Goal: Communication & Community: Answer question/provide support

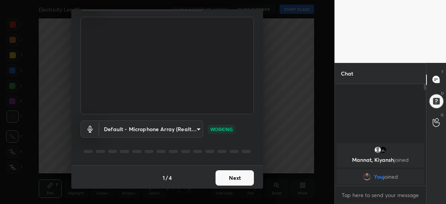
scroll to position [47, 0]
click at [233, 175] on button "Next" at bounding box center [235, 177] width 38 height 15
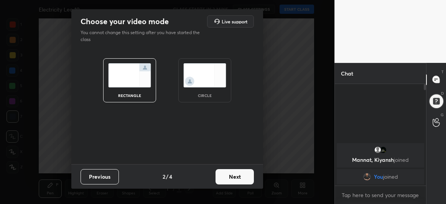
click at [233, 175] on button "Next" at bounding box center [235, 176] width 38 height 15
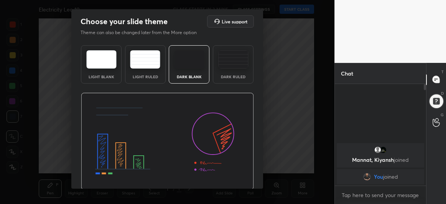
click at [233, 175] on img at bounding box center [167, 141] width 173 height 97
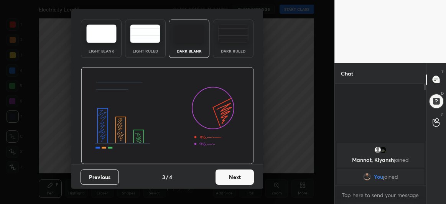
click at [235, 178] on button "Next" at bounding box center [235, 177] width 38 height 15
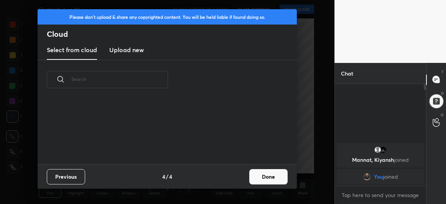
scroll to position [65, 246]
click at [277, 176] on button "Done" at bounding box center [268, 176] width 38 height 15
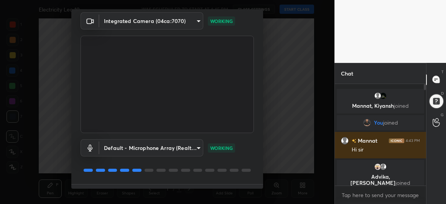
scroll to position [47, 0]
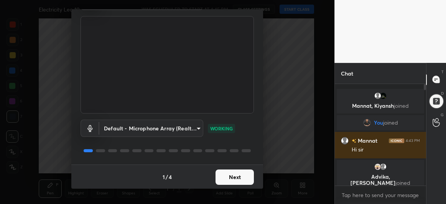
click at [237, 177] on button "Next" at bounding box center [235, 177] width 38 height 15
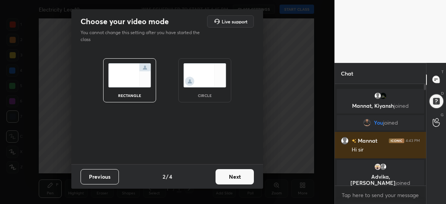
click at [240, 178] on button "Next" at bounding box center [235, 176] width 38 height 15
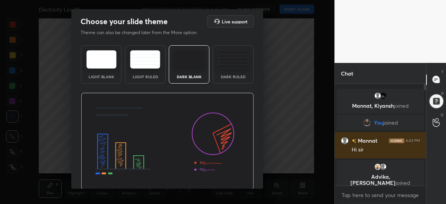
scroll to position [26, 0]
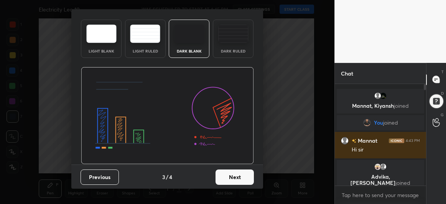
click at [236, 178] on button "Next" at bounding box center [235, 177] width 38 height 15
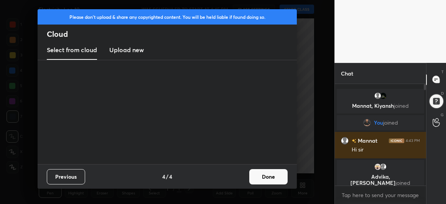
scroll to position [0, 0]
click at [236, 178] on div "Previous 4 / 4 Done" at bounding box center [167, 176] width 259 height 25
click at [269, 180] on button "Done" at bounding box center [268, 176] width 38 height 15
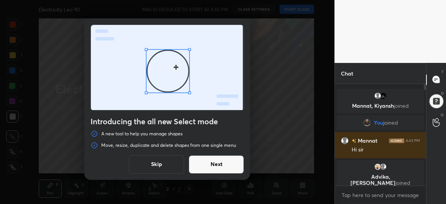
click at [211, 164] on button "Next" at bounding box center [216, 164] width 55 height 18
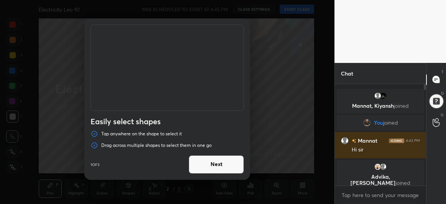
click at [211, 164] on button "Next" at bounding box center [216, 164] width 55 height 18
click at [211, 164] on button "Done" at bounding box center [216, 164] width 55 height 18
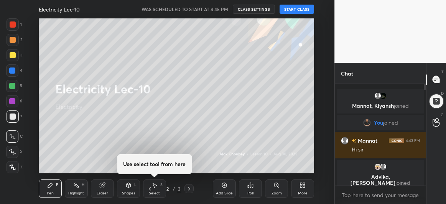
click at [298, 9] on button "START CLASS" at bounding box center [297, 9] width 35 height 9
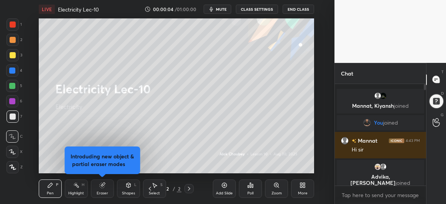
click at [15, 150] on icon at bounding box center [12, 151] width 7 height 5
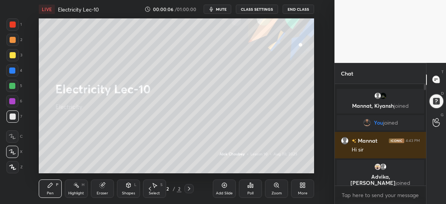
click at [105, 185] on icon at bounding box center [102, 185] width 6 height 6
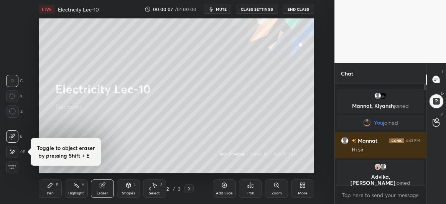
click at [13, 109] on icon at bounding box center [12, 111] width 7 height 7
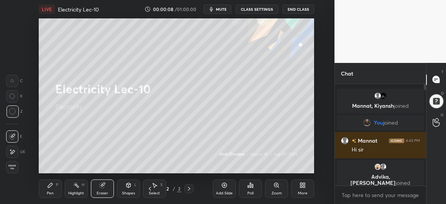
click at [52, 186] on icon at bounding box center [50, 185] width 6 height 6
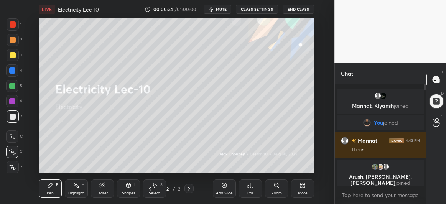
click at [13, 57] on div at bounding box center [13, 55] width 6 height 6
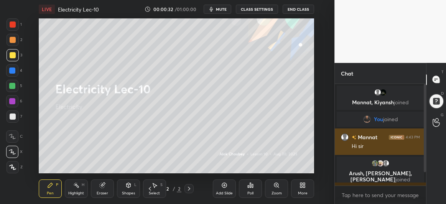
scroll to position [30, 0]
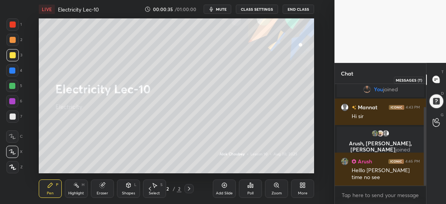
click at [437, 82] on icon at bounding box center [436, 79] width 7 height 7
click at [437, 101] on div at bounding box center [436, 101] width 15 height 15
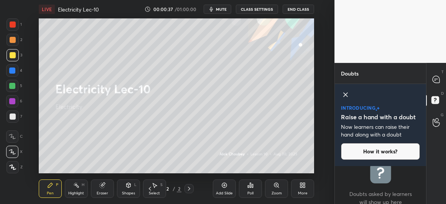
click at [345, 94] on icon at bounding box center [345, 94] width 9 height 9
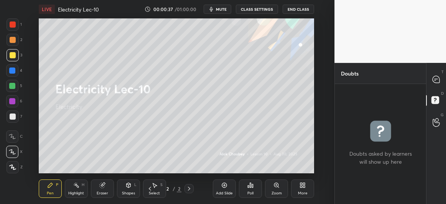
scroll to position [118, 89]
click at [441, 84] on div at bounding box center [436, 80] width 15 height 14
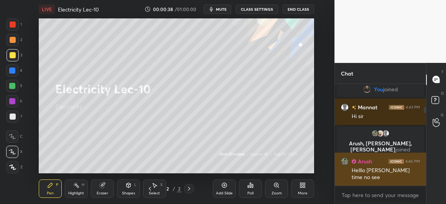
scroll to position [100, 89]
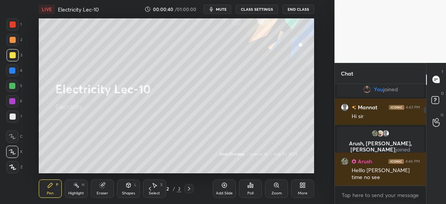
click at [11, 89] on div at bounding box center [12, 86] width 12 height 12
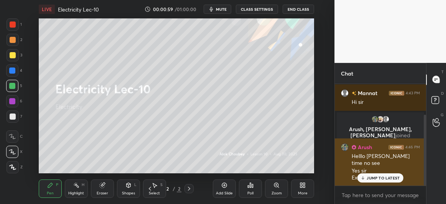
click at [368, 176] on p "JUMP TO LATEST" at bounding box center [383, 178] width 33 height 5
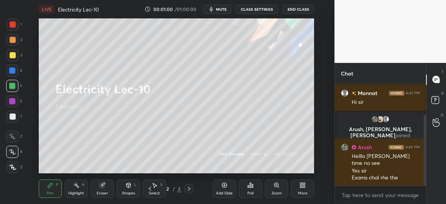
scroll to position [59, 0]
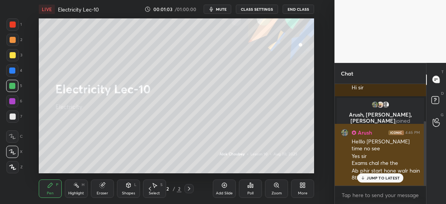
click at [368, 178] on p "JUMP TO LATEST" at bounding box center [383, 178] width 33 height 5
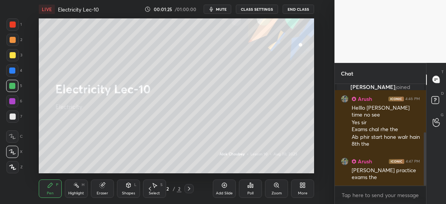
scroll to position [119, 0]
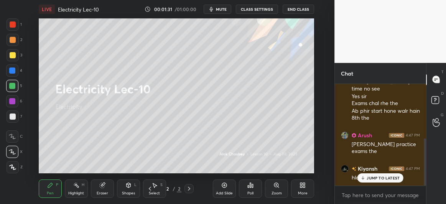
click at [373, 178] on p "JUMP TO LATEST" at bounding box center [383, 178] width 33 height 5
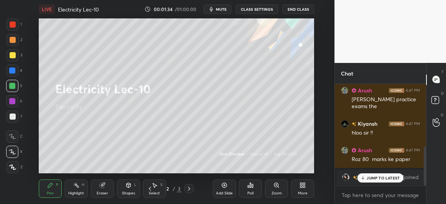
click at [386, 179] on p "JUMP TO LATEST" at bounding box center [383, 178] width 33 height 5
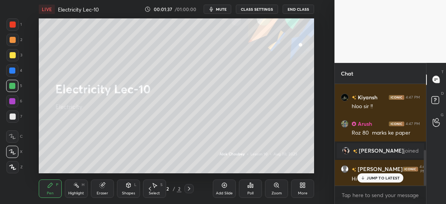
click at [376, 180] on p "JUMP TO LATEST" at bounding box center [383, 178] width 33 height 5
click at [224, 188] on div "Add Slide" at bounding box center [224, 189] width 23 height 18
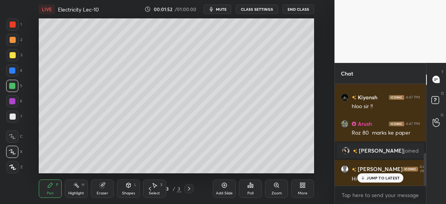
scroll to position [216, 0]
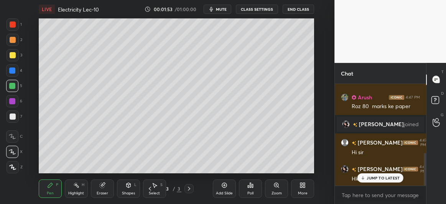
click at [7, 42] on div at bounding box center [13, 40] width 12 height 12
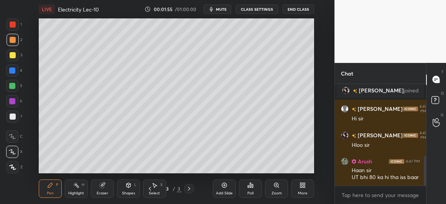
scroll to position [277, 0]
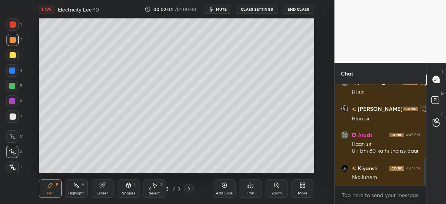
click at [99, 188] on div "Eraser" at bounding box center [102, 189] width 23 height 18
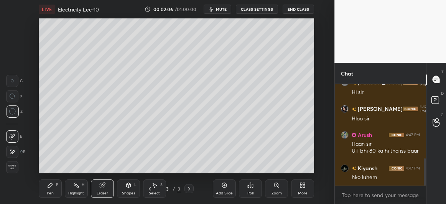
click at [48, 188] on icon at bounding box center [50, 185] width 6 height 6
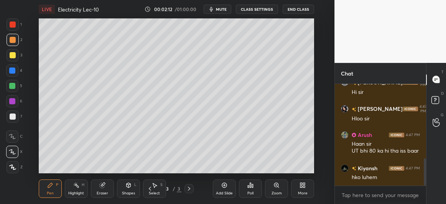
click at [13, 119] on div at bounding box center [13, 117] width 6 height 6
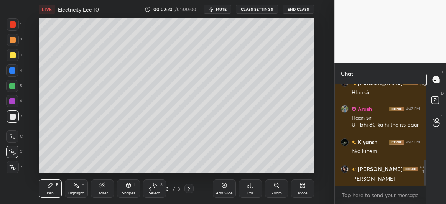
click at [15, 86] on div at bounding box center [12, 86] width 6 height 6
click at [221, 189] on div "Add Slide" at bounding box center [224, 189] width 23 height 18
click at [10, 123] on div "7" at bounding box center [15, 117] width 16 height 15
click at [12, 59] on div at bounding box center [13, 55] width 12 height 12
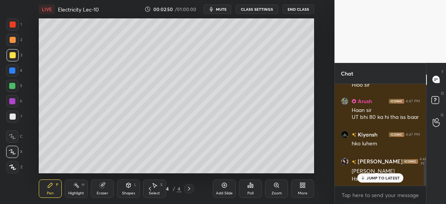
click at [14, 85] on div at bounding box center [12, 86] width 6 height 6
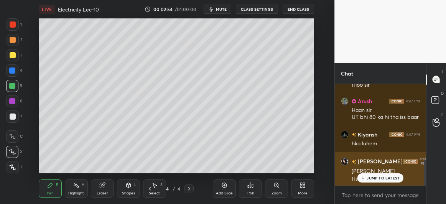
click at [374, 178] on p "JUMP TO LATEST" at bounding box center [383, 178] width 33 height 5
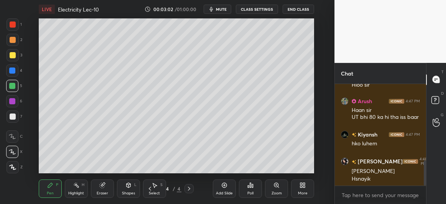
click at [13, 72] on div at bounding box center [12, 71] width 6 height 6
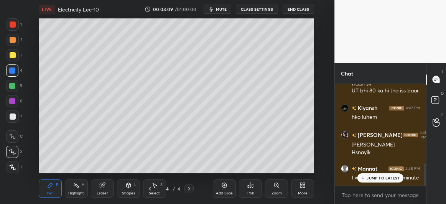
scroll to position [363, 0]
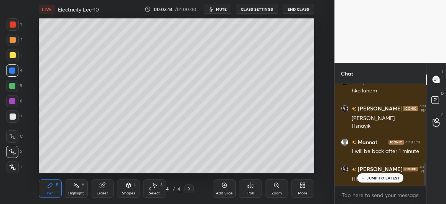
click at [10, 100] on div at bounding box center [12, 101] width 6 height 6
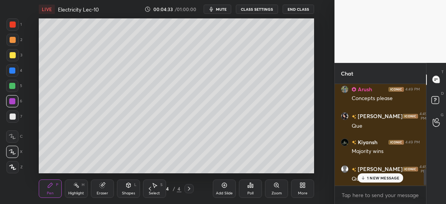
scroll to position [541, 0]
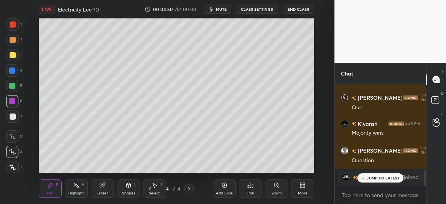
click at [353, 173] on div "grid" at bounding box center [347, 177] width 11 height 8
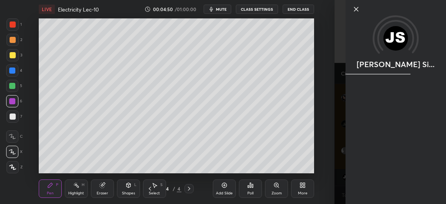
click at [367, 176] on div "[PERSON_NAME] Si..." at bounding box center [396, 102] width 101 height 204
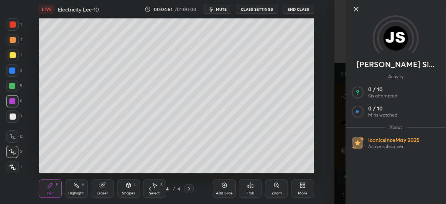
click at [315, 110] on div "Setting up your live class Poll for secs No correct answer Start poll" at bounding box center [177, 95] width 304 height 155
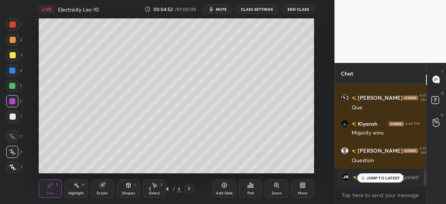
click at [368, 178] on p "JUMP TO LATEST" at bounding box center [383, 178] width 33 height 5
click at [13, 115] on div at bounding box center [13, 117] width 6 height 6
click at [224, 188] on icon at bounding box center [224, 185] width 6 height 6
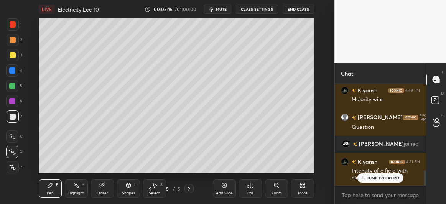
click at [11, 71] on div at bounding box center [12, 71] width 6 height 6
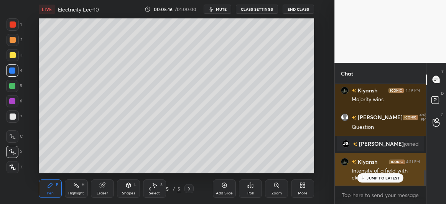
click at [369, 180] on p "JUMP TO LATEST" at bounding box center [383, 178] width 33 height 5
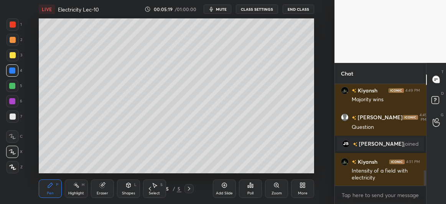
click at [124, 191] on div "Shapes L" at bounding box center [128, 189] width 23 height 18
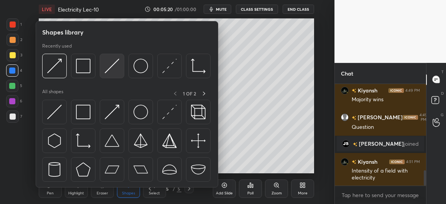
click at [106, 69] on img at bounding box center [112, 66] width 15 height 15
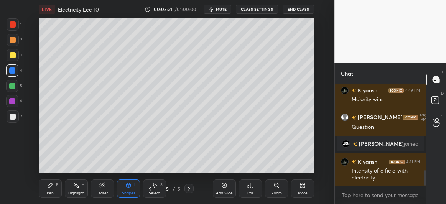
click at [11, 90] on div at bounding box center [12, 86] width 12 height 12
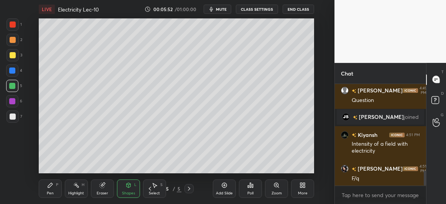
click at [52, 191] on div "Pen" at bounding box center [50, 193] width 7 height 4
click at [18, 102] on div at bounding box center [12, 101] width 12 height 12
click at [15, 115] on div at bounding box center [13, 117] width 6 height 6
click at [13, 105] on div at bounding box center [12, 101] width 12 height 12
click at [17, 85] on div at bounding box center [12, 86] width 12 height 12
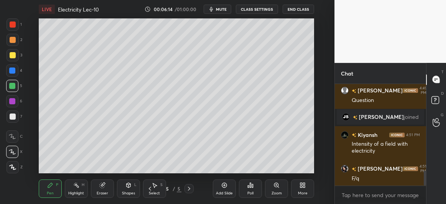
click at [126, 180] on div "Shapes L" at bounding box center [128, 189] width 23 height 18
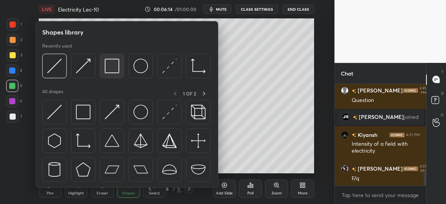
click at [108, 72] on img at bounding box center [112, 66] width 15 height 15
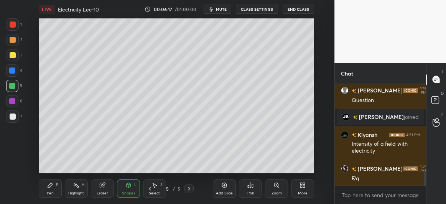
click at [52, 188] on icon at bounding box center [50, 185] width 6 height 6
click at [14, 71] on div at bounding box center [12, 71] width 6 height 6
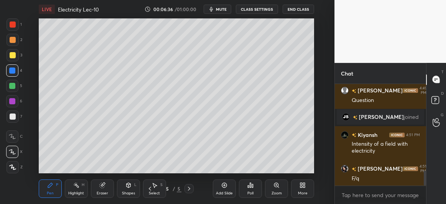
click at [224, 188] on div "Add Slide" at bounding box center [224, 189] width 23 height 18
click at [13, 116] on div at bounding box center [13, 117] width 6 height 6
click at [129, 188] on icon at bounding box center [128, 185] width 6 height 6
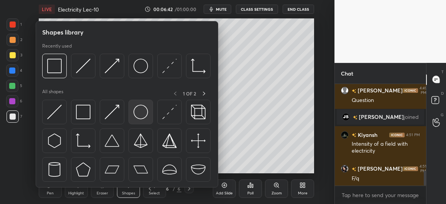
click at [139, 114] on img at bounding box center [141, 112] width 15 height 15
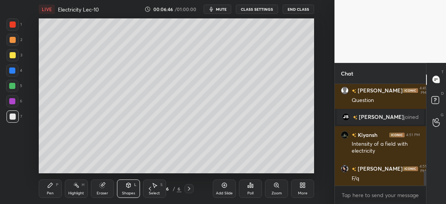
click at [127, 190] on div "Shapes L" at bounding box center [128, 189] width 23 height 18
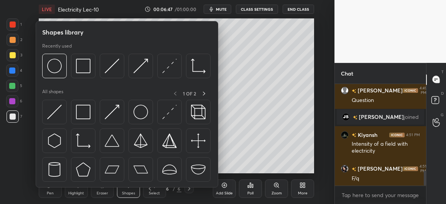
click at [110, 79] on div at bounding box center [126, 68] width 168 height 29
click at [115, 74] on div at bounding box center [112, 66] width 25 height 25
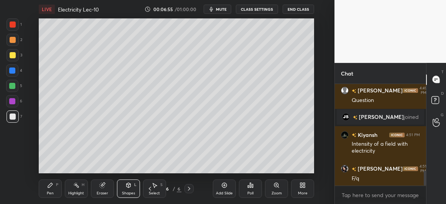
click at [130, 185] on icon at bounding box center [129, 185] width 4 height 5
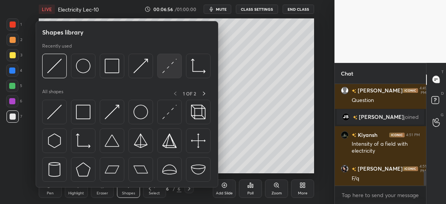
click at [164, 71] on img at bounding box center [169, 66] width 15 height 15
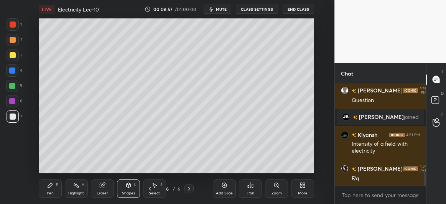
click at [12, 101] on div at bounding box center [12, 101] width 6 height 6
click at [52, 190] on div "Pen P" at bounding box center [50, 189] width 23 height 18
click at [13, 57] on div at bounding box center [13, 55] width 6 height 6
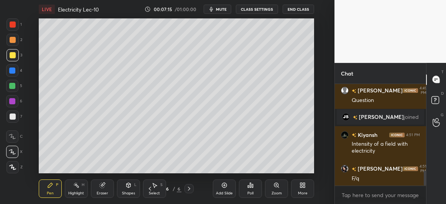
click at [15, 70] on div at bounding box center [12, 71] width 6 height 6
click at [104, 190] on div "Eraser" at bounding box center [102, 189] width 23 height 18
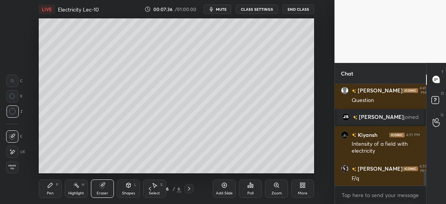
click at [56, 194] on div "Pen P" at bounding box center [50, 189] width 23 height 18
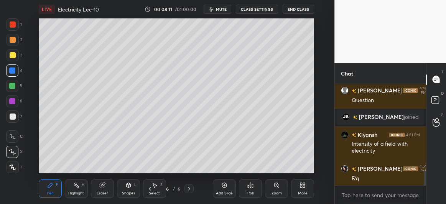
click at [14, 84] on div at bounding box center [12, 86] width 6 height 6
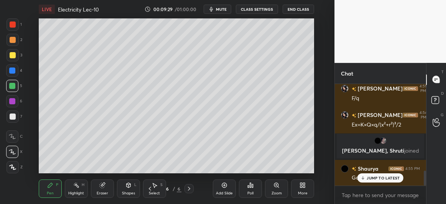
scroll to position [599, 0]
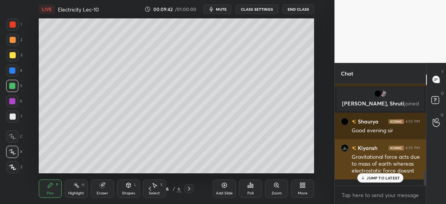
click at [369, 176] on p "JUMP TO LATEST" at bounding box center [383, 178] width 33 height 5
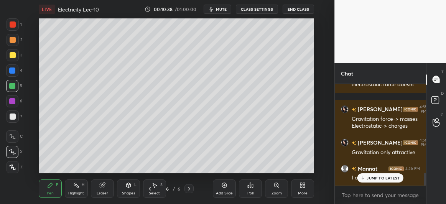
scroll to position [719, 0]
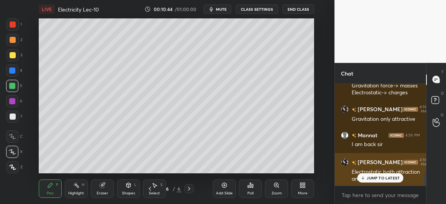
click at [381, 176] on p "JUMP TO LATEST" at bounding box center [383, 178] width 33 height 5
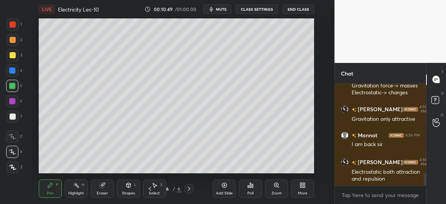
click at [229, 186] on div "Add Slide" at bounding box center [224, 189] width 23 height 18
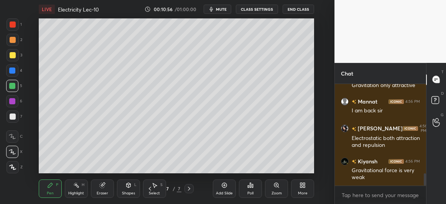
click at [15, 70] on div at bounding box center [12, 71] width 6 height 6
click at [12, 103] on div at bounding box center [12, 101] width 6 height 6
click at [12, 115] on div at bounding box center [13, 117] width 6 height 6
click at [12, 57] on div at bounding box center [13, 55] width 6 height 6
click at [14, 72] on div at bounding box center [12, 71] width 6 height 6
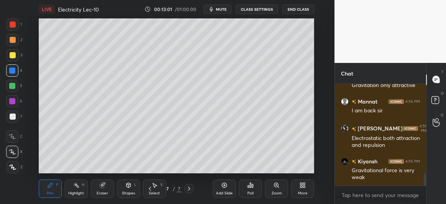
click at [13, 87] on div at bounding box center [12, 86] width 6 height 6
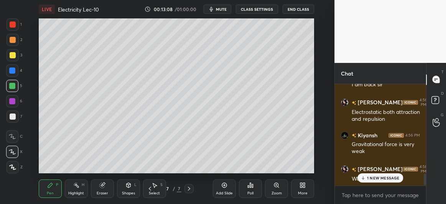
scroll to position [805, 0]
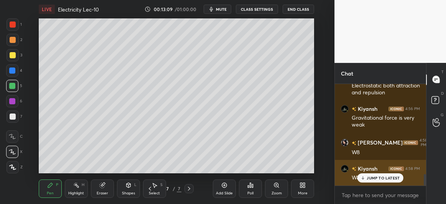
click at [365, 177] on icon at bounding box center [363, 178] width 5 height 5
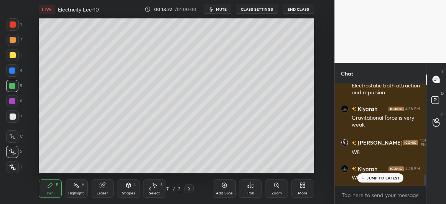
scroll to position [831, 0]
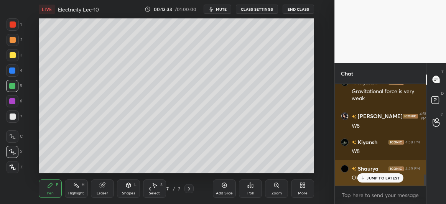
click at [368, 178] on p "JUMP TO LATEST" at bounding box center [383, 178] width 33 height 5
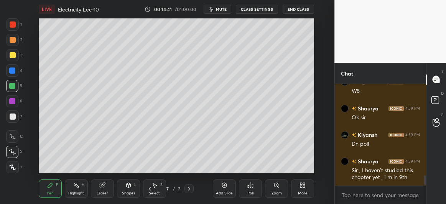
scroll to position [918, 0]
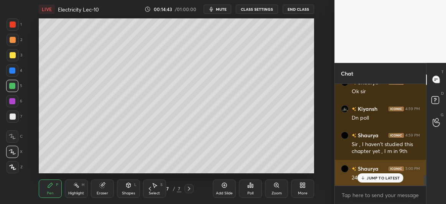
click at [372, 180] on p "JUMP TO LATEST" at bounding box center [383, 178] width 33 height 5
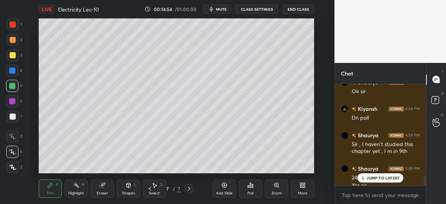
scroll to position [925, 0]
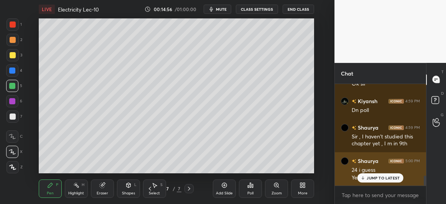
click at [367, 180] on p "JUMP TO LATEST" at bounding box center [383, 178] width 33 height 5
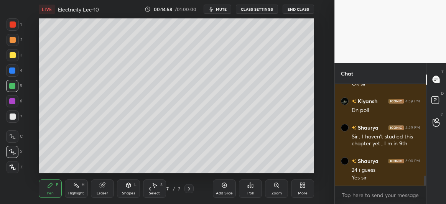
click at [12, 118] on div at bounding box center [13, 117] width 6 height 6
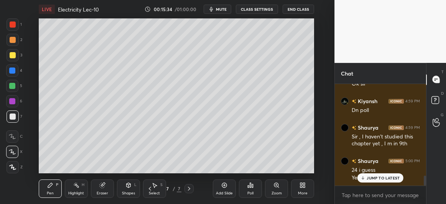
scroll to position [952, 0]
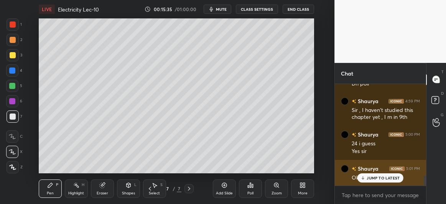
click at [367, 180] on div "JUMP TO LATEST" at bounding box center [381, 177] width 46 height 9
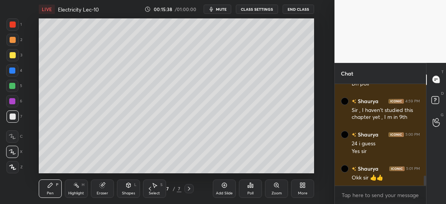
click at [251, 187] on icon at bounding box center [250, 185] width 1 height 5
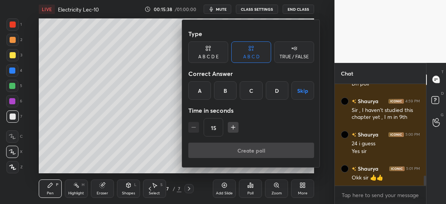
click at [197, 94] on div "A" at bounding box center [199, 90] width 23 height 18
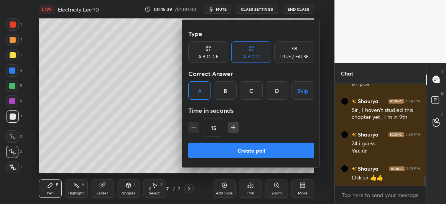
click at [233, 147] on button "Create poll" at bounding box center [251, 150] width 126 height 15
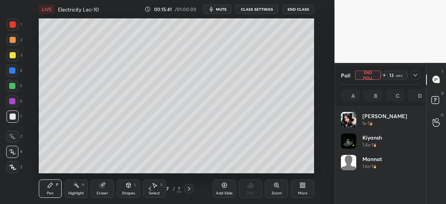
scroll to position [90, 77]
click at [12, 82] on div at bounding box center [12, 86] width 12 height 12
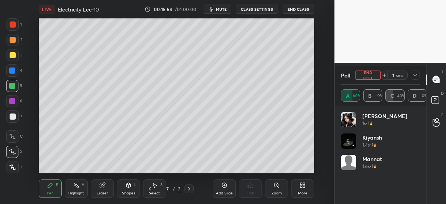
click at [13, 72] on div at bounding box center [12, 71] width 6 height 6
click at [413, 74] on icon at bounding box center [415, 75] width 6 height 6
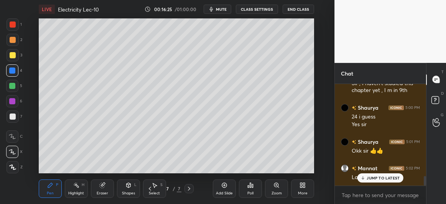
scroll to position [0, 0]
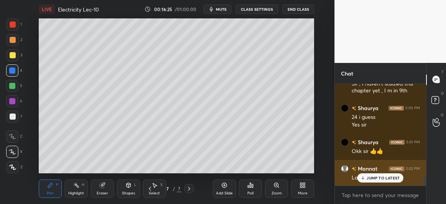
click at [373, 177] on p "JUMP TO LATEST" at bounding box center [383, 178] width 33 height 5
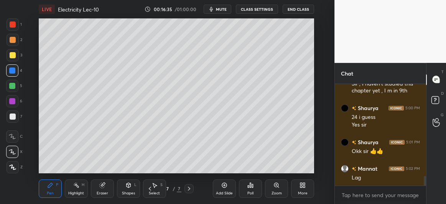
scroll to position [1005, 0]
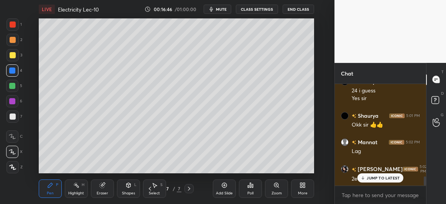
click at [190, 187] on icon at bounding box center [189, 189] width 6 height 6
click at [224, 186] on icon at bounding box center [224, 185] width 2 height 2
click at [12, 118] on div at bounding box center [13, 117] width 6 height 6
click at [103, 186] on icon at bounding box center [102, 185] width 5 height 5
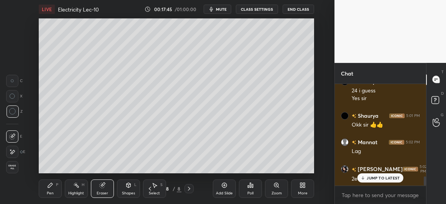
click at [55, 189] on div "Pen P" at bounding box center [50, 189] width 23 height 18
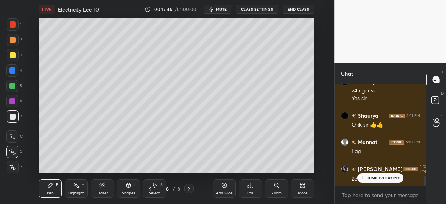
click at [15, 89] on div at bounding box center [12, 86] width 12 height 12
click at [18, 55] on div at bounding box center [13, 55] width 12 height 12
click at [371, 181] on div "JUMP TO LATEST" at bounding box center [381, 177] width 46 height 9
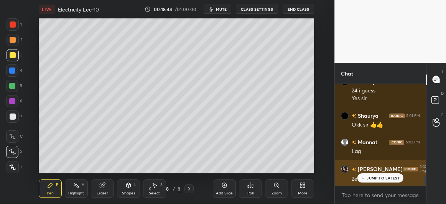
click at [368, 179] on p "JUMP TO LATEST" at bounding box center [383, 178] width 33 height 5
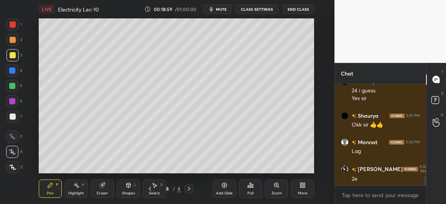
scroll to position [1032, 0]
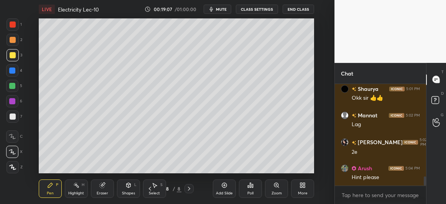
click at [98, 192] on div "Eraser" at bounding box center [103, 193] width 12 height 4
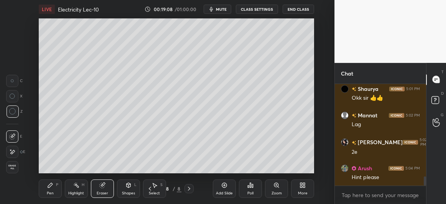
click at [50, 193] on div "Pen" at bounding box center [50, 193] width 7 height 4
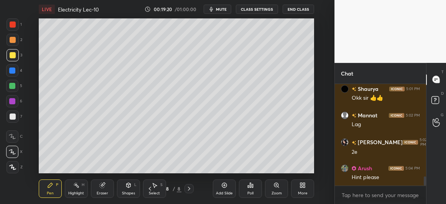
click at [12, 76] on div at bounding box center [12, 70] width 12 height 12
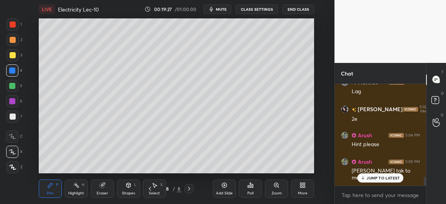
scroll to position [1091, 0]
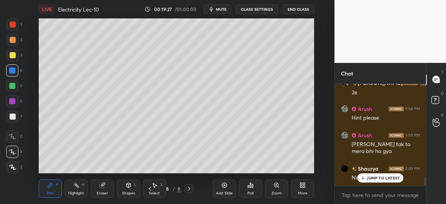
click at [363, 176] on icon at bounding box center [363, 178] width 5 height 5
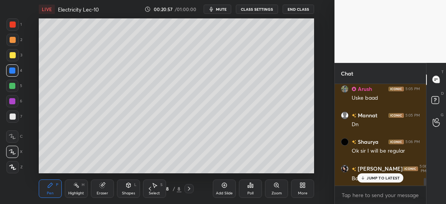
scroll to position [1224, 0]
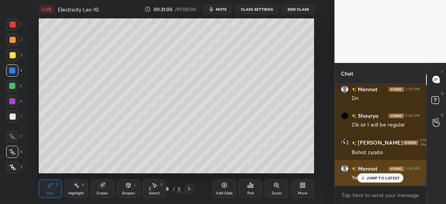
click at [371, 175] on div "JUMP TO LATEST" at bounding box center [381, 177] width 46 height 9
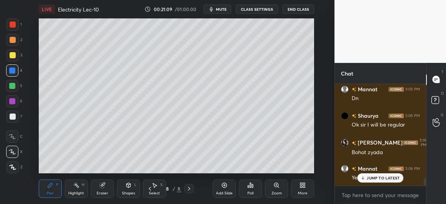
click at [363, 175] on div "JUMP TO LATEST" at bounding box center [381, 177] width 46 height 9
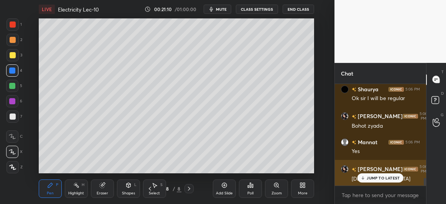
click at [363, 179] on icon at bounding box center [363, 178] width 2 height 1
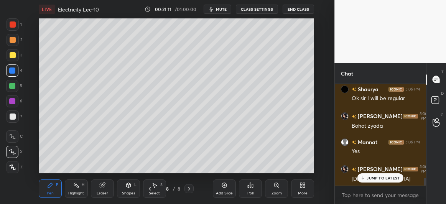
scroll to position [1276, 0]
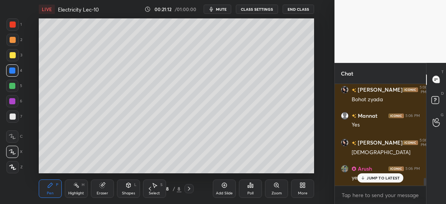
click at [254, 188] on icon at bounding box center [250, 185] width 6 height 6
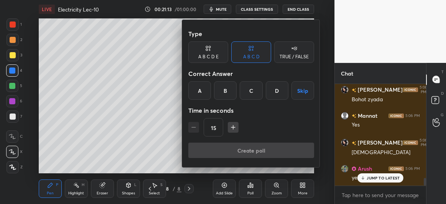
click at [258, 91] on div "C" at bounding box center [251, 90] width 23 height 18
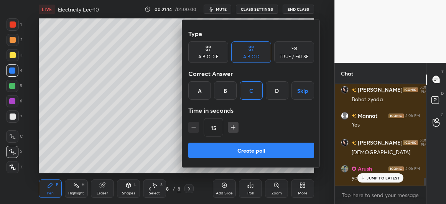
click at [248, 147] on button "Create poll" at bounding box center [251, 150] width 126 height 15
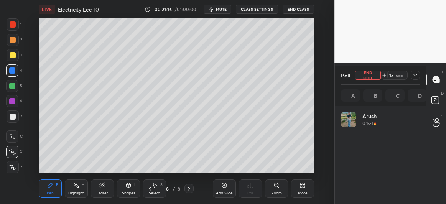
scroll to position [90, 77]
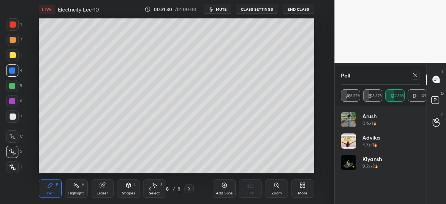
click at [418, 74] on icon at bounding box center [415, 75] width 6 height 6
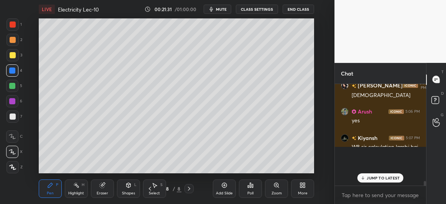
scroll to position [99, 89]
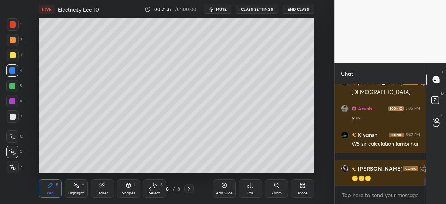
click at [226, 186] on icon at bounding box center [224, 185] width 6 height 6
click at [14, 89] on div at bounding box center [12, 86] width 6 height 6
click at [15, 56] on div at bounding box center [13, 55] width 6 height 6
click at [14, 84] on div at bounding box center [12, 86] width 6 height 6
click at [106, 182] on div "Eraser" at bounding box center [102, 189] width 23 height 18
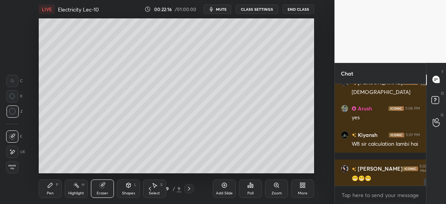
click at [51, 190] on div "Pen P" at bounding box center [50, 189] width 23 height 18
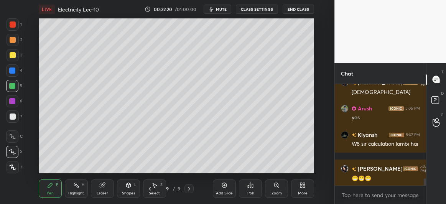
click at [13, 42] on div at bounding box center [13, 40] width 6 height 6
click at [14, 117] on div at bounding box center [13, 117] width 6 height 6
click at [14, 73] on div at bounding box center [12, 71] width 6 height 6
click at [13, 56] on div at bounding box center [13, 55] width 6 height 6
click at [151, 187] on icon at bounding box center [150, 189] width 6 height 6
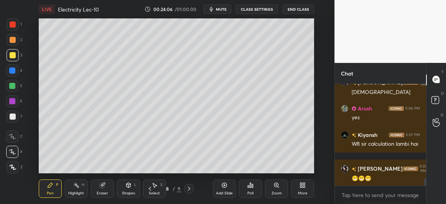
click at [190, 188] on icon at bounding box center [189, 189] width 6 height 6
click at [107, 186] on div "Eraser" at bounding box center [102, 189] width 23 height 18
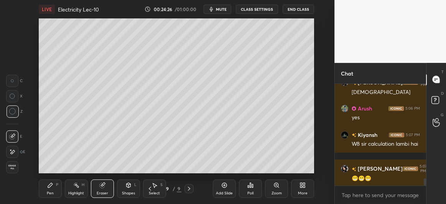
click at [54, 190] on div "Pen P" at bounding box center [50, 189] width 23 height 18
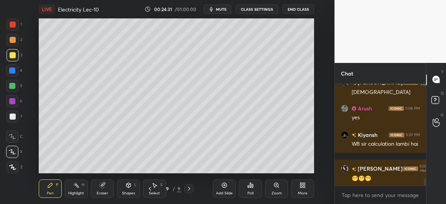
click at [226, 187] on icon at bounding box center [224, 185] width 5 height 5
click at [149, 189] on icon at bounding box center [149, 189] width 2 height 4
click at [189, 190] on icon at bounding box center [189, 189] width 2 height 4
click at [13, 83] on div at bounding box center [12, 86] width 6 height 6
click at [150, 186] on icon at bounding box center [150, 189] width 6 height 6
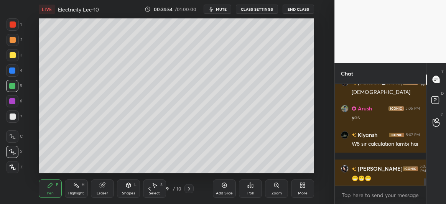
click at [188, 189] on icon at bounding box center [189, 189] width 6 height 6
click at [14, 56] on div at bounding box center [13, 55] width 6 height 6
click at [226, 185] on icon at bounding box center [224, 185] width 6 height 6
click at [13, 72] on div at bounding box center [12, 71] width 6 height 6
click at [149, 189] on icon at bounding box center [150, 189] width 2 height 4
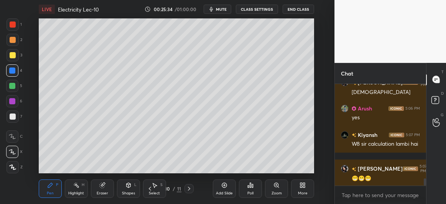
click at [189, 187] on icon at bounding box center [189, 189] width 6 height 6
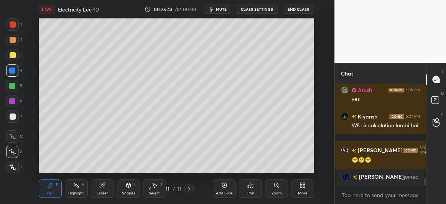
click at [148, 186] on icon at bounding box center [150, 189] width 6 height 6
click at [149, 189] on icon at bounding box center [150, 189] width 2 height 4
click at [189, 188] on icon at bounding box center [189, 189] width 2 height 4
click at [189, 190] on icon at bounding box center [189, 189] width 2 height 4
click at [150, 188] on icon at bounding box center [150, 189] width 2 height 4
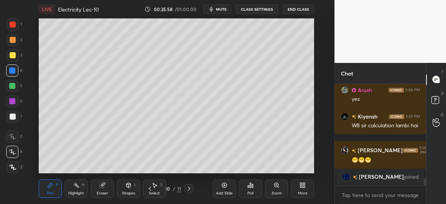
click at [150, 188] on icon at bounding box center [150, 189] width 2 height 4
click at [191, 187] on icon at bounding box center [189, 189] width 6 height 6
click at [188, 192] on div at bounding box center [189, 188] width 9 height 9
click at [12, 59] on div at bounding box center [13, 55] width 12 height 12
click at [228, 186] on div "Add Slide" at bounding box center [224, 189] width 23 height 18
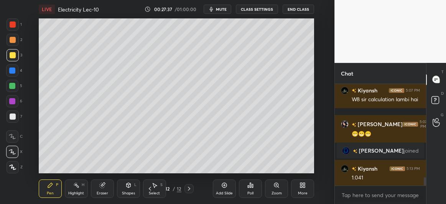
scroll to position [1154, 0]
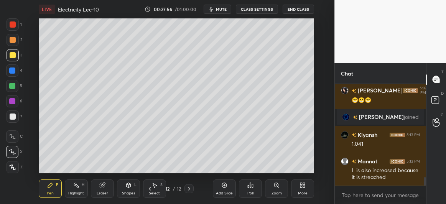
click at [16, 71] on div at bounding box center [12, 70] width 12 height 12
click at [150, 188] on icon at bounding box center [150, 189] width 2 height 4
click at [151, 188] on icon at bounding box center [150, 189] width 6 height 6
click at [151, 187] on icon at bounding box center [150, 189] width 6 height 6
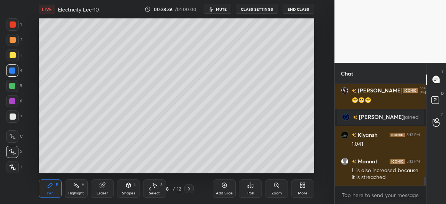
scroll to position [1181, 0]
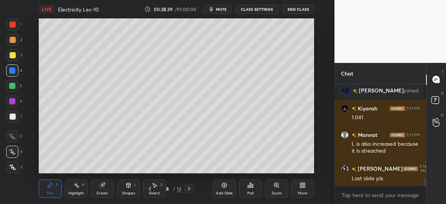
click at [191, 190] on icon at bounding box center [189, 189] width 6 height 6
click at [190, 188] on icon at bounding box center [189, 189] width 6 height 6
click at [189, 188] on icon at bounding box center [189, 189] width 2 height 4
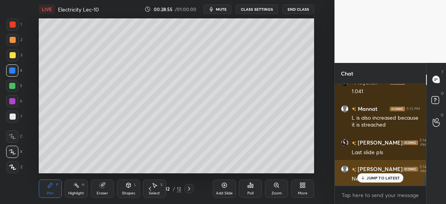
click at [372, 180] on p "JUMP TO LATEST" at bounding box center [383, 178] width 33 height 5
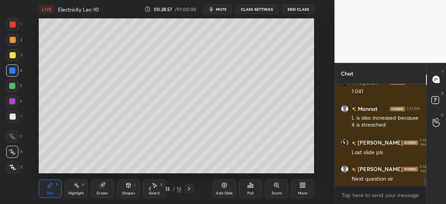
click at [228, 188] on div "Add Slide" at bounding box center [224, 189] width 23 height 18
click at [12, 91] on div at bounding box center [12, 86] width 12 height 12
click at [13, 56] on div at bounding box center [13, 55] width 6 height 6
click at [15, 71] on div at bounding box center [12, 71] width 6 height 6
click at [16, 87] on div at bounding box center [12, 86] width 12 height 12
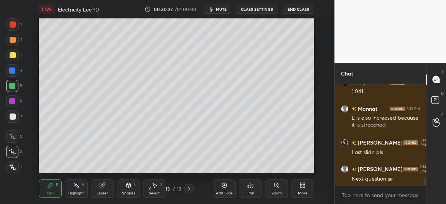
click at [10, 100] on div at bounding box center [12, 101] width 6 height 6
click at [12, 72] on div at bounding box center [12, 71] width 6 height 6
click at [12, 116] on div at bounding box center [13, 117] width 6 height 6
click at [224, 187] on icon at bounding box center [224, 185] width 6 height 6
click at [150, 187] on icon at bounding box center [150, 189] width 6 height 6
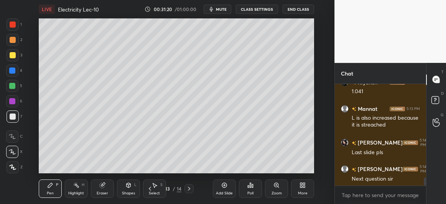
click at [188, 187] on icon at bounding box center [189, 189] width 6 height 6
click at [152, 193] on div "Select" at bounding box center [154, 193] width 11 height 4
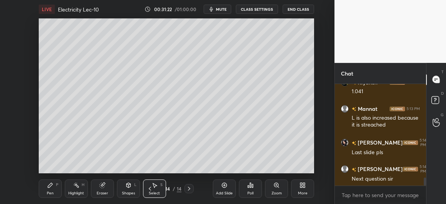
click at [146, 188] on div "Select S" at bounding box center [154, 189] width 23 height 18
click at [150, 189] on icon at bounding box center [150, 189] width 6 height 6
click at [59, 187] on div "Pen P" at bounding box center [50, 189] width 23 height 18
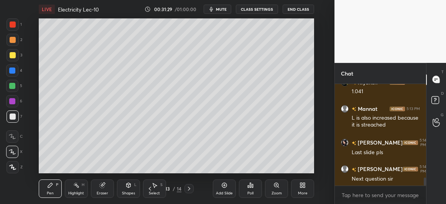
scroll to position [1240, 0]
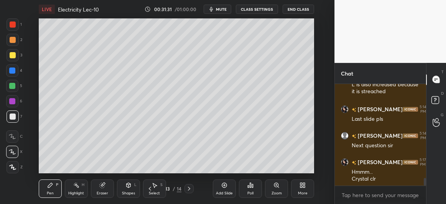
click at [190, 187] on icon at bounding box center [189, 189] width 6 height 6
click at [16, 69] on div at bounding box center [12, 70] width 12 height 12
click at [102, 186] on icon at bounding box center [102, 185] width 5 height 5
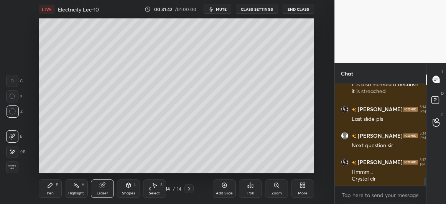
click at [55, 185] on div "Pen P" at bounding box center [50, 189] width 23 height 18
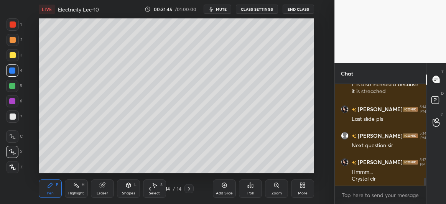
click at [15, 84] on div at bounding box center [12, 86] width 12 height 12
click at [150, 188] on icon at bounding box center [150, 189] width 2 height 4
click at [151, 189] on icon at bounding box center [150, 189] width 6 height 6
click at [150, 190] on icon at bounding box center [150, 189] width 2 height 4
click at [147, 188] on icon at bounding box center [150, 189] width 6 height 6
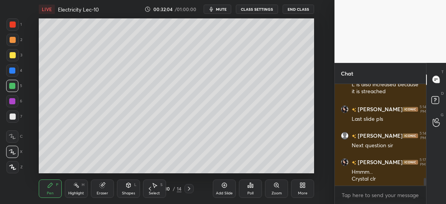
click at [147, 188] on icon at bounding box center [150, 189] width 6 height 6
click at [147, 189] on icon at bounding box center [150, 189] width 6 height 6
click at [191, 188] on icon at bounding box center [189, 189] width 6 height 6
click at [189, 190] on icon at bounding box center [189, 189] width 6 height 6
click at [188, 188] on icon at bounding box center [189, 189] width 6 height 6
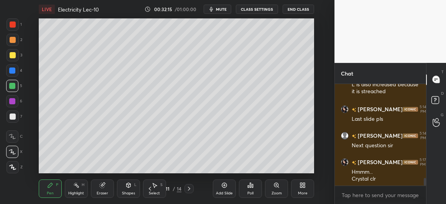
click at [189, 186] on icon at bounding box center [189, 189] width 6 height 6
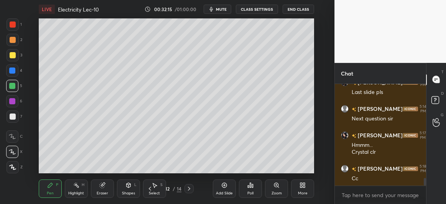
click at [191, 191] on icon at bounding box center [189, 189] width 6 height 6
click at [189, 187] on icon at bounding box center [189, 189] width 6 height 6
click at [189, 189] on icon at bounding box center [189, 189] width 6 height 6
click at [188, 187] on icon at bounding box center [189, 189] width 6 height 6
click at [227, 189] on div "Add Slide" at bounding box center [224, 189] width 23 height 18
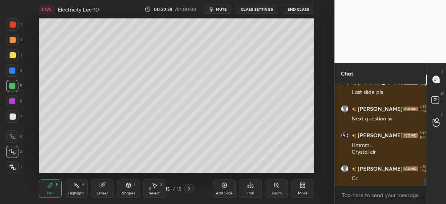
click at [16, 99] on div at bounding box center [12, 101] width 12 height 12
click at [14, 88] on div at bounding box center [12, 86] width 6 height 6
click at [13, 55] on div at bounding box center [13, 55] width 6 height 6
click at [14, 117] on div at bounding box center [13, 117] width 6 height 6
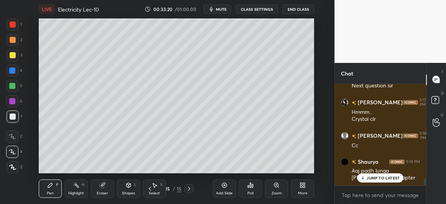
click at [372, 180] on p "JUMP TO LATEST" at bounding box center [383, 178] width 33 height 5
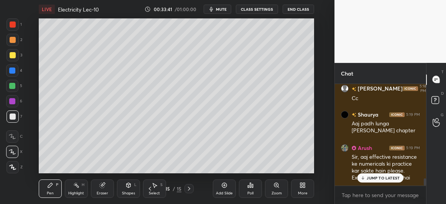
scroll to position [1355, 0]
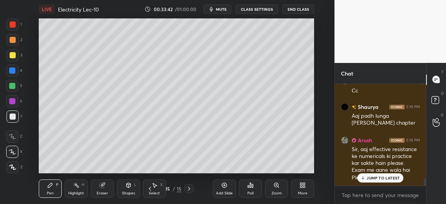
click at [11, 59] on div at bounding box center [13, 55] width 12 height 12
click at [12, 102] on div at bounding box center [12, 101] width 6 height 6
click at [12, 53] on div at bounding box center [13, 55] width 6 height 6
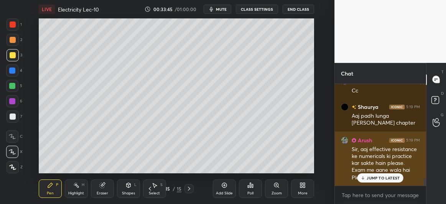
click at [377, 177] on p "JUMP TO LATEST" at bounding box center [383, 178] width 33 height 5
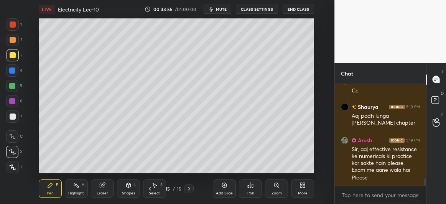
scroll to position [1363, 0]
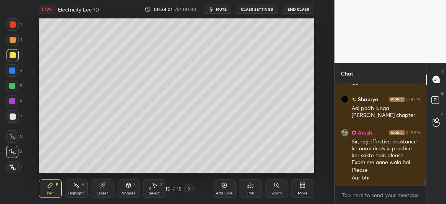
click at [13, 73] on div at bounding box center [12, 71] width 6 height 6
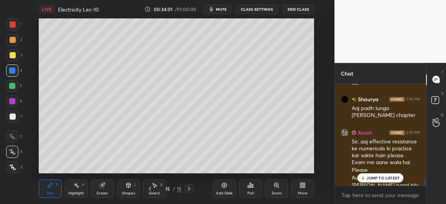
scroll to position [1370, 0]
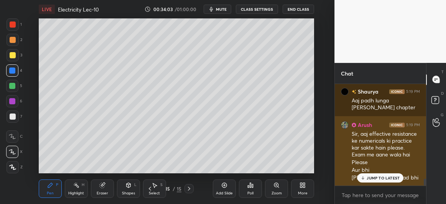
click at [381, 179] on p "JUMP TO LATEST" at bounding box center [383, 178] width 33 height 5
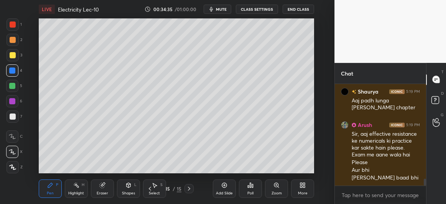
click at [15, 82] on div at bounding box center [12, 86] width 12 height 12
click at [16, 57] on div at bounding box center [13, 55] width 12 height 12
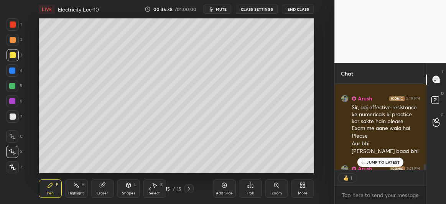
scroll to position [84, 89]
click at [377, 160] on div "Shaurya 5:19 PM Aaj padh lunga [PERSON_NAME] chapter Arush 5:19 PM Sir, aaj eff…" at bounding box center [380, 127] width 91 height 86
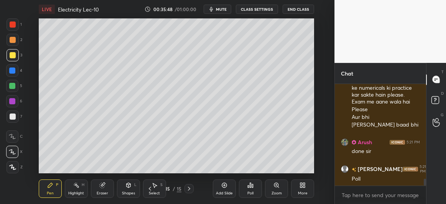
scroll to position [1423, 0]
click at [251, 189] on div "Poll" at bounding box center [250, 189] width 23 height 18
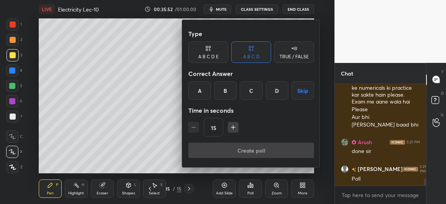
click at [208, 189] on div at bounding box center [223, 102] width 446 height 204
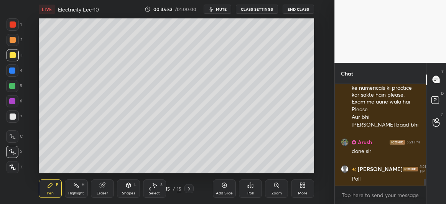
click at [251, 188] on icon at bounding box center [250, 185] width 1 height 5
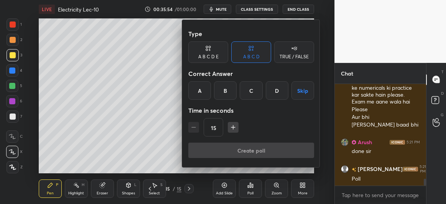
click at [228, 89] on div "B" at bounding box center [225, 90] width 23 height 18
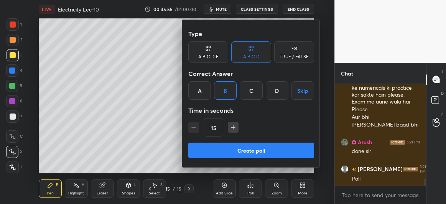
click at [239, 149] on button "Create poll" at bounding box center [251, 150] width 126 height 15
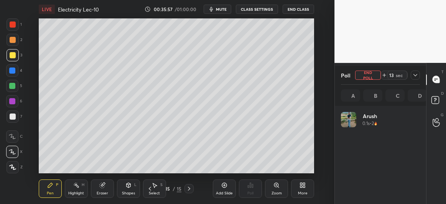
scroll to position [90, 77]
click at [416, 73] on icon at bounding box center [415, 75] width 6 height 6
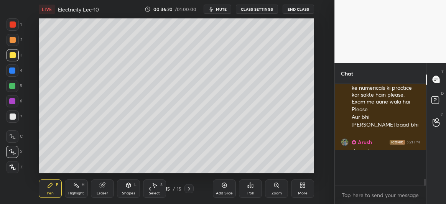
scroll to position [116, 89]
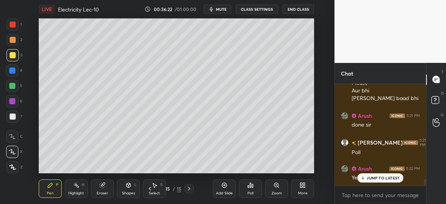
click at [376, 176] on p "JUMP TO LATEST" at bounding box center [383, 178] width 33 height 5
click at [10, 87] on div at bounding box center [12, 86] width 6 height 6
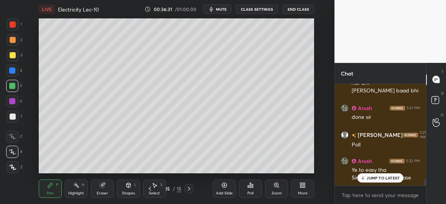
click at [365, 178] on icon at bounding box center [363, 178] width 5 height 5
click at [15, 121] on div at bounding box center [13, 116] width 12 height 12
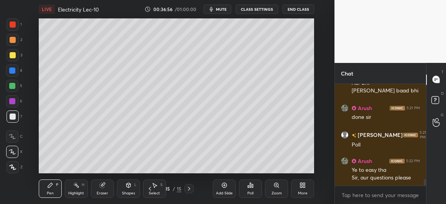
click at [230, 189] on div "Add Slide" at bounding box center [224, 189] width 23 height 18
click at [18, 89] on div at bounding box center [12, 86] width 12 height 12
click at [17, 101] on div at bounding box center [12, 101] width 12 height 12
click at [152, 188] on icon at bounding box center [150, 189] width 6 height 6
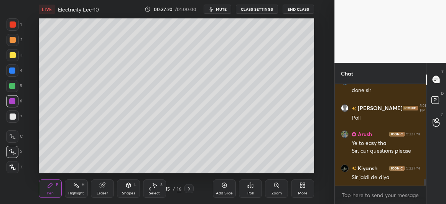
click at [191, 186] on icon at bounding box center [189, 189] width 6 height 6
click at [12, 71] on div at bounding box center [12, 71] width 6 height 6
click at [15, 118] on div at bounding box center [13, 117] width 6 height 6
click at [150, 189] on icon at bounding box center [150, 189] width 6 height 6
click at [13, 74] on div at bounding box center [12, 70] width 12 height 12
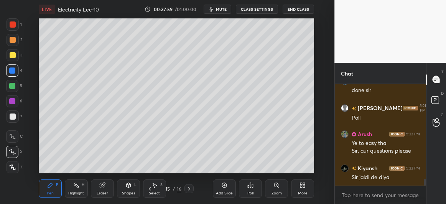
click at [11, 54] on div at bounding box center [13, 55] width 6 height 6
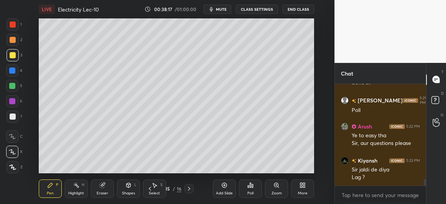
click at [191, 190] on icon at bounding box center [189, 189] width 6 height 6
click at [226, 185] on icon at bounding box center [224, 185] width 5 height 5
click at [16, 40] on div at bounding box center [13, 40] width 12 height 12
click at [129, 186] on icon at bounding box center [129, 185] width 4 height 5
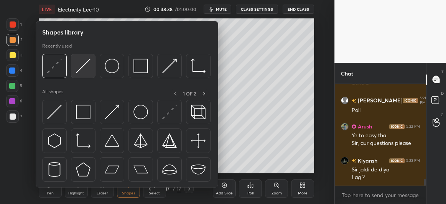
click at [90, 65] on img at bounding box center [83, 66] width 15 height 15
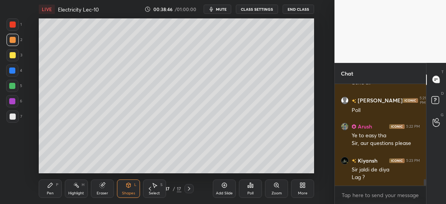
click at [14, 88] on div at bounding box center [12, 86] width 6 height 6
click at [53, 189] on div "Pen P" at bounding box center [50, 189] width 23 height 18
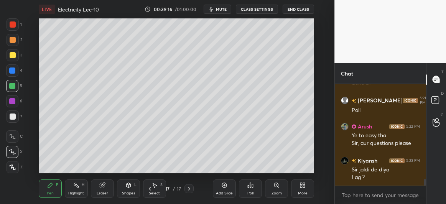
click at [16, 116] on div at bounding box center [13, 116] width 12 height 12
click at [13, 85] on div at bounding box center [12, 86] width 6 height 6
click at [15, 116] on div at bounding box center [13, 117] width 6 height 6
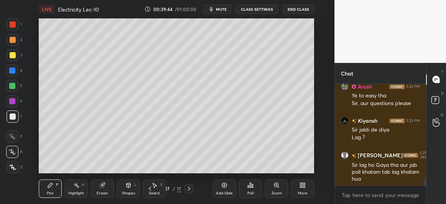
click at [13, 75] on div at bounding box center [12, 70] width 12 height 12
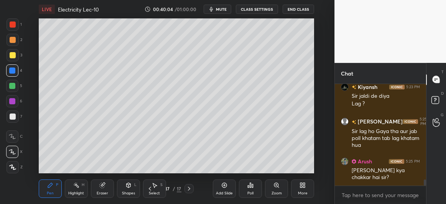
scroll to position [1592, 0]
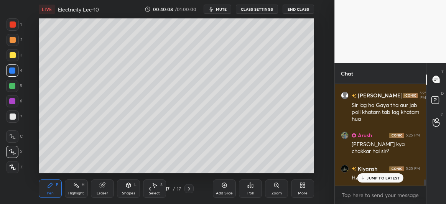
click at [12, 105] on div at bounding box center [12, 101] width 12 height 12
click at [12, 85] on div at bounding box center [12, 86] width 6 height 6
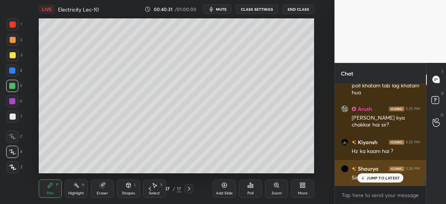
click at [371, 179] on p "JUMP TO LATEST" at bounding box center [383, 178] width 33 height 5
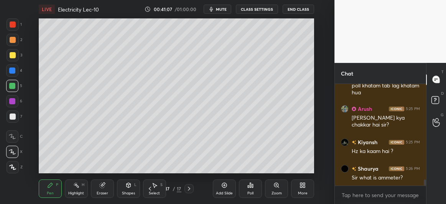
scroll to position [1626, 0]
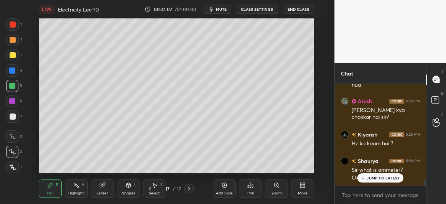
click at [15, 115] on div at bounding box center [13, 117] width 6 height 6
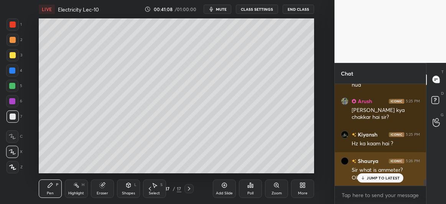
click at [366, 180] on div "JUMP TO LATEST" at bounding box center [381, 177] width 46 height 9
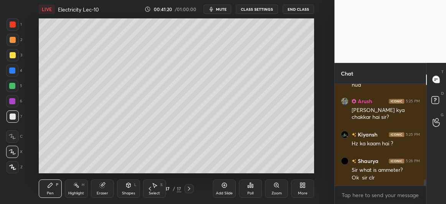
click at [107, 185] on div "Eraser" at bounding box center [102, 189] width 23 height 18
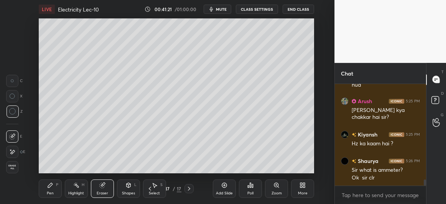
click at [220, 168] on div "Add Slide Poll Zoom More" at bounding box center [263, 188] width 101 height 43
click at [51, 186] on icon at bounding box center [50, 185] width 6 height 6
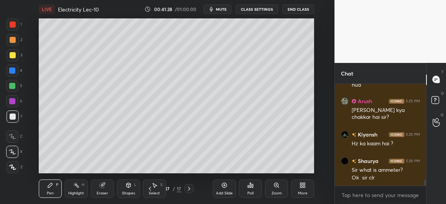
scroll to position [1652, 0]
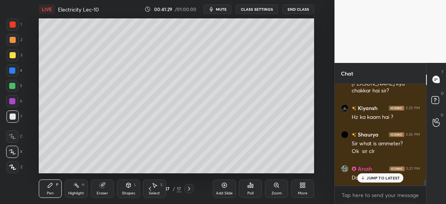
click at [376, 177] on p "JUMP TO LATEST" at bounding box center [383, 178] width 33 height 5
click at [15, 72] on div at bounding box center [12, 71] width 6 height 6
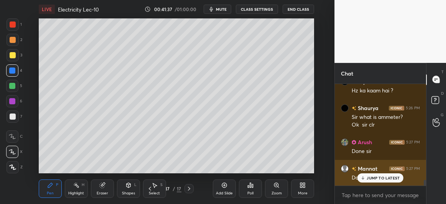
click at [369, 175] on div "JUMP TO LATEST" at bounding box center [381, 177] width 46 height 9
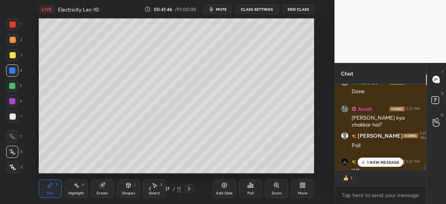
scroll to position [1801, 0]
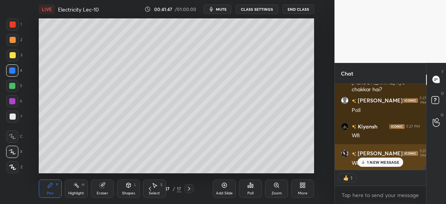
click at [369, 160] on p "1 NEW MESSAGE" at bounding box center [383, 162] width 33 height 5
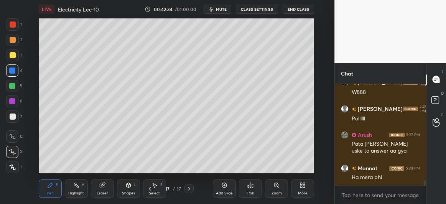
scroll to position [1898, 0]
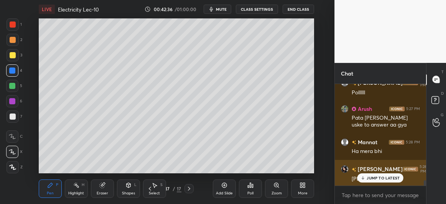
click at [368, 175] on div "JUMP TO LATEST" at bounding box center [381, 177] width 46 height 9
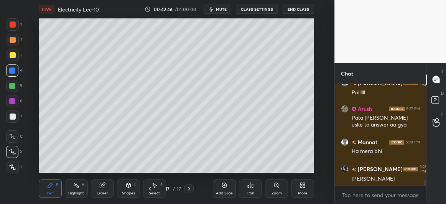
scroll to position [1924, 0]
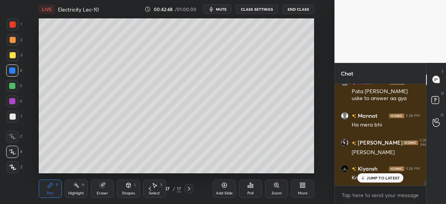
click at [371, 178] on p "JUMP TO LATEST" at bounding box center [383, 178] width 33 height 5
click at [10, 54] on div at bounding box center [13, 55] width 6 height 6
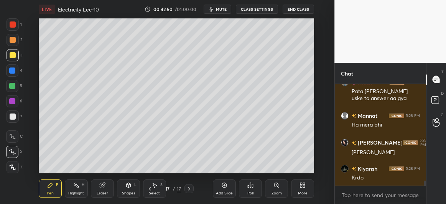
scroll to position [1951, 0]
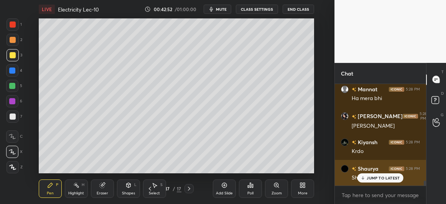
click at [370, 176] on p "JUMP TO LATEST" at bounding box center [383, 178] width 33 height 5
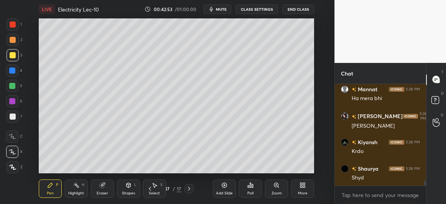
click at [252, 186] on icon at bounding box center [252, 185] width 1 height 3
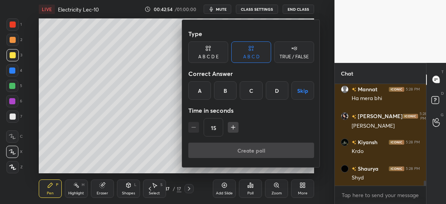
click at [250, 88] on div "C" at bounding box center [251, 90] width 23 height 18
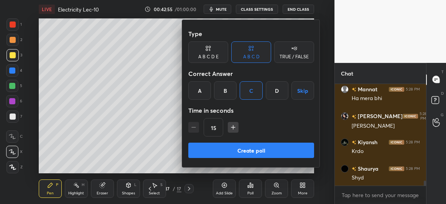
click at [236, 147] on button "Create poll" at bounding box center [251, 150] width 126 height 15
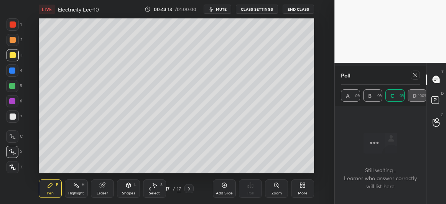
scroll to position [2017, 0]
click at [415, 75] on icon at bounding box center [415, 75] width 6 height 6
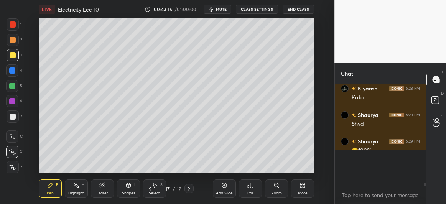
scroll to position [2, 2]
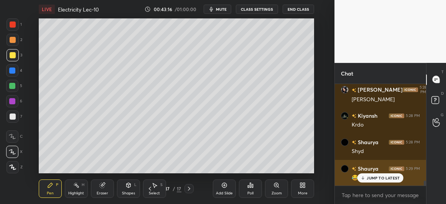
click at [374, 177] on p "JUMP TO LATEST" at bounding box center [383, 178] width 33 height 5
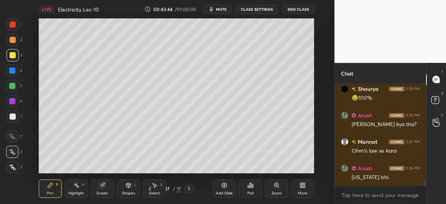
click at [14, 84] on div at bounding box center [12, 86] width 6 height 6
click at [226, 187] on icon at bounding box center [224, 185] width 6 height 6
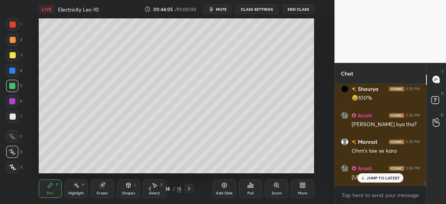
scroll to position [2090, 0]
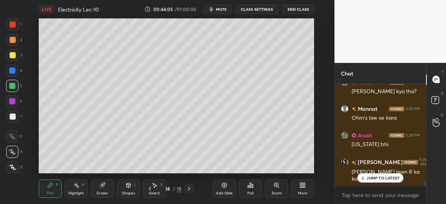
click at [15, 73] on div at bounding box center [12, 71] width 6 height 6
click at [149, 187] on icon at bounding box center [150, 189] width 6 height 6
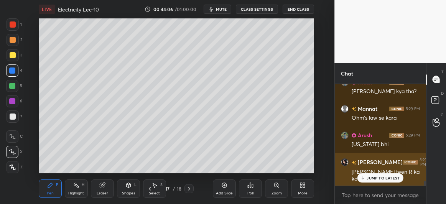
click at [369, 178] on p "JUMP TO LATEST" at bounding box center [383, 178] width 33 height 5
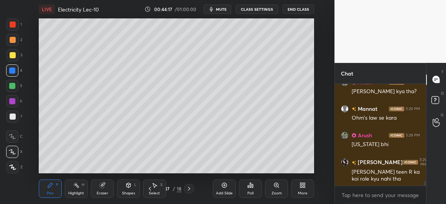
click at [188, 190] on icon at bounding box center [189, 189] width 2 height 4
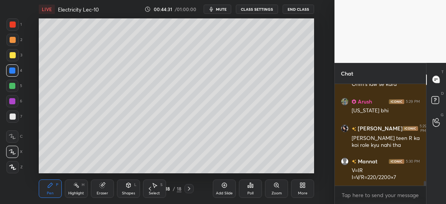
click at [16, 117] on div at bounding box center [13, 116] width 12 height 12
click at [16, 54] on div at bounding box center [13, 55] width 12 height 12
click at [14, 120] on div at bounding box center [13, 116] width 12 height 12
click at [99, 185] on div "Eraser" at bounding box center [102, 189] width 23 height 18
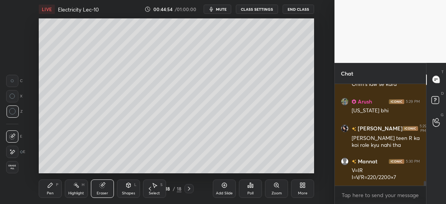
click at [54, 186] on div "Pen P" at bounding box center [50, 189] width 23 height 18
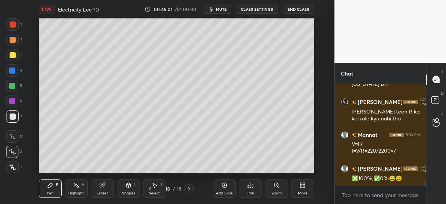
click at [12, 52] on div at bounding box center [13, 55] width 6 height 6
click at [14, 100] on div at bounding box center [12, 101] width 6 height 6
click at [14, 118] on div at bounding box center [13, 117] width 6 height 6
click at [14, 70] on div at bounding box center [12, 71] width 6 height 6
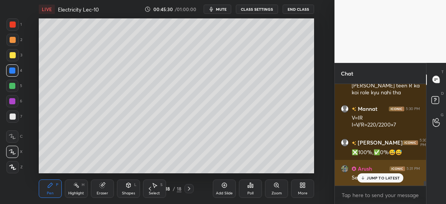
click at [369, 179] on p "JUMP TO LATEST" at bounding box center [383, 178] width 33 height 5
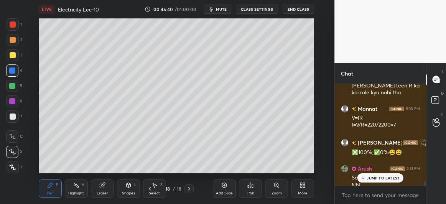
scroll to position [2184, 0]
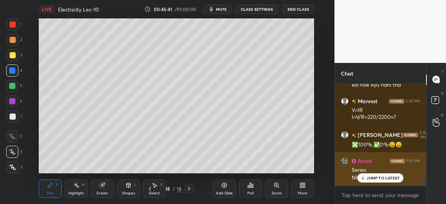
click at [367, 177] on div "JUMP TO LATEST" at bounding box center [381, 177] width 46 height 9
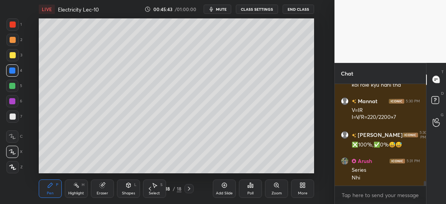
click at [9, 86] on div at bounding box center [12, 86] width 6 height 6
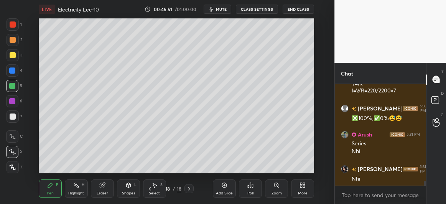
click at [15, 54] on div at bounding box center [13, 55] width 6 height 6
click at [12, 85] on div at bounding box center [12, 86] width 6 height 6
click at [13, 72] on div at bounding box center [12, 71] width 6 height 6
click at [20, 80] on div "5" at bounding box center [14, 86] width 16 height 12
click at [15, 54] on div at bounding box center [13, 55] width 12 height 12
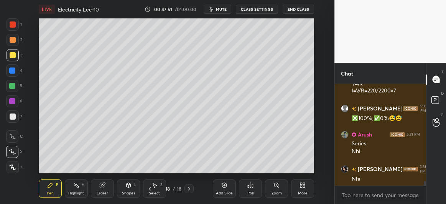
scroll to position [2237, 0]
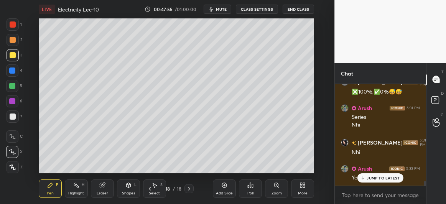
click at [378, 177] on p "JUMP TO LATEST" at bounding box center [383, 178] width 33 height 5
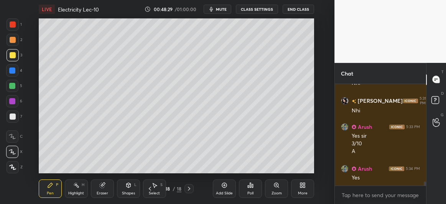
scroll to position [2305, 0]
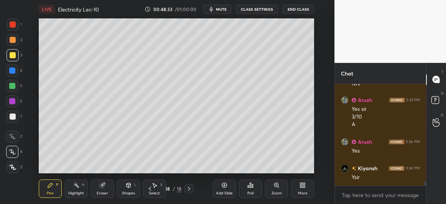
click at [222, 187] on icon at bounding box center [224, 185] width 6 height 6
click at [15, 119] on div at bounding box center [13, 116] width 12 height 12
click at [16, 87] on div at bounding box center [12, 86] width 12 height 12
click at [15, 54] on div at bounding box center [13, 55] width 6 height 6
click at [13, 71] on div at bounding box center [12, 71] width 6 height 6
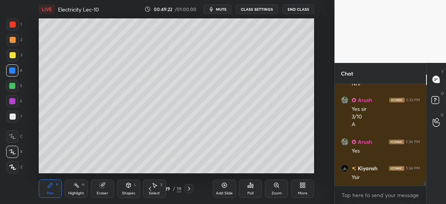
scroll to position [2345, 0]
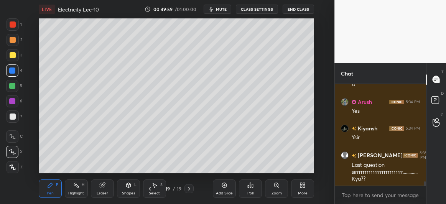
click at [15, 87] on div at bounding box center [12, 86] width 6 height 6
click at [14, 117] on div at bounding box center [13, 117] width 6 height 6
click at [13, 91] on div at bounding box center [12, 86] width 12 height 12
click at [16, 74] on div at bounding box center [12, 70] width 12 height 12
click at [14, 86] on div at bounding box center [12, 86] width 6 height 6
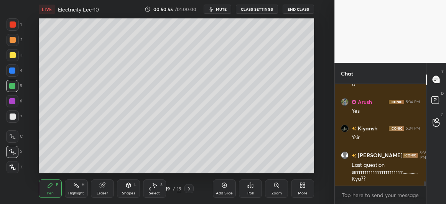
click at [10, 117] on div at bounding box center [13, 117] width 6 height 6
click at [106, 189] on div "Eraser" at bounding box center [102, 189] width 23 height 18
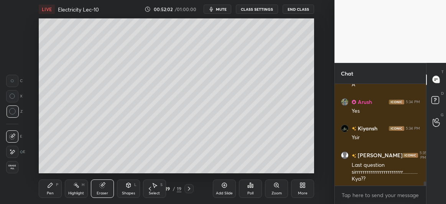
click at [46, 190] on div "Pen P" at bounding box center [50, 189] width 23 height 18
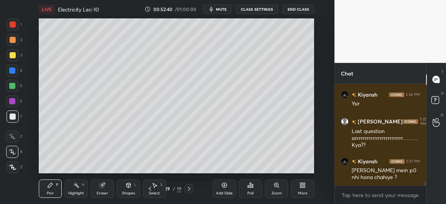
scroll to position [2405, 0]
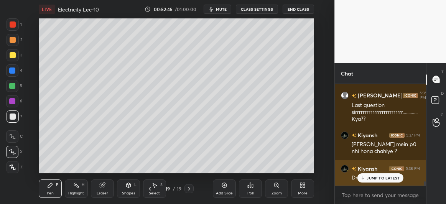
click at [366, 177] on icon at bounding box center [363, 178] width 5 height 5
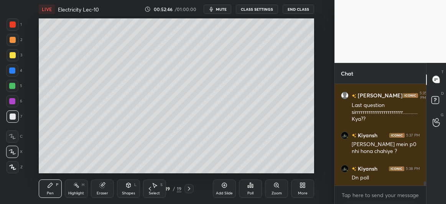
click at [13, 57] on div at bounding box center [13, 55] width 6 height 6
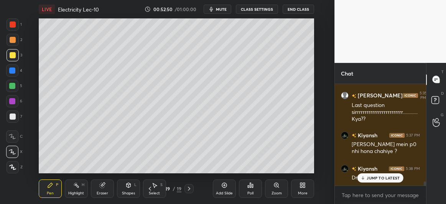
scroll to position [2432, 0]
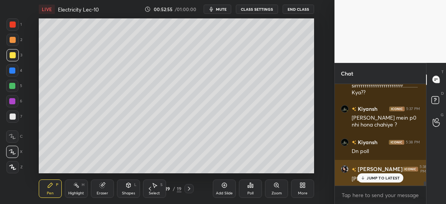
click at [378, 177] on p "JUMP TO LATEST" at bounding box center [383, 178] width 33 height 5
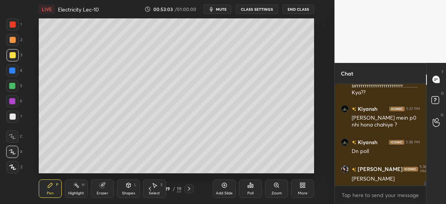
click at [150, 190] on icon at bounding box center [150, 189] width 2 height 4
click at [149, 190] on icon at bounding box center [150, 189] width 6 height 6
click at [188, 187] on icon at bounding box center [189, 189] width 2 height 4
click at [191, 189] on icon at bounding box center [189, 189] width 6 height 6
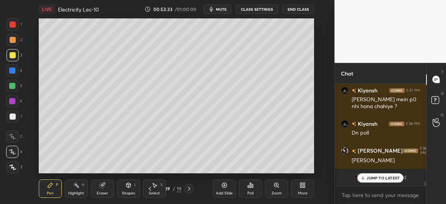
click at [365, 178] on icon at bounding box center [363, 178] width 5 height 5
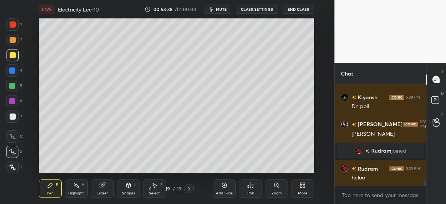
scroll to position [2040, 0]
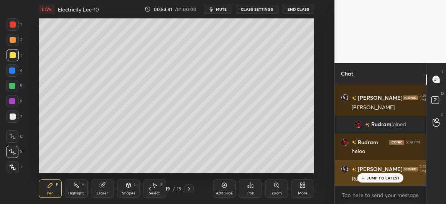
click at [370, 178] on p "JUMP TO LATEST" at bounding box center [383, 178] width 33 height 5
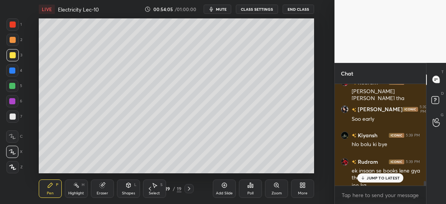
scroll to position [2187, 0]
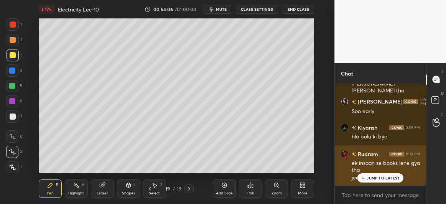
click at [370, 180] on p "JUMP TO LATEST" at bounding box center [383, 178] width 33 height 5
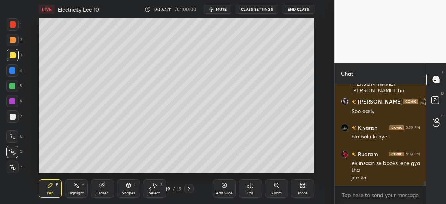
click at [150, 187] on icon at bounding box center [150, 189] width 6 height 6
click at [150, 188] on icon at bounding box center [150, 189] width 6 height 6
click at [150, 188] on icon at bounding box center [150, 189] width 2 height 4
click at [151, 187] on icon at bounding box center [150, 189] width 2 height 4
click at [151, 188] on icon at bounding box center [150, 189] width 6 height 6
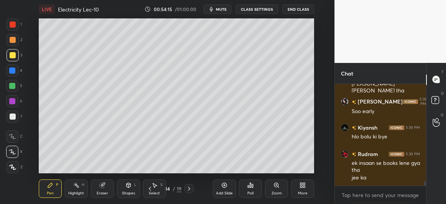
click at [151, 188] on icon at bounding box center [150, 189] width 6 height 6
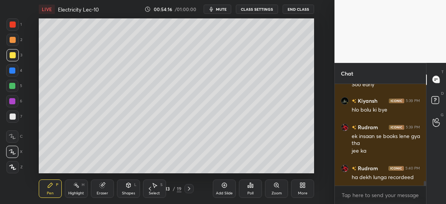
click at [149, 188] on icon at bounding box center [150, 189] width 6 height 6
click at [150, 188] on icon at bounding box center [150, 189] width 2 height 4
click at [148, 188] on icon at bounding box center [150, 189] width 6 height 6
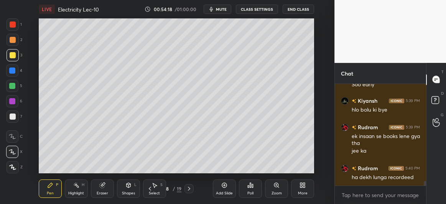
click at [149, 187] on icon at bounding box center [150, 189] width 6 height 6
click at [187, 185] on div at bounding box center [189, 188] width 9 height 9
click at [188, 186] on icon at bounding box center [189, 189] width 6 height 6
click at [189, 187] on icon at bounding box center [189, 189] width 6 height 6
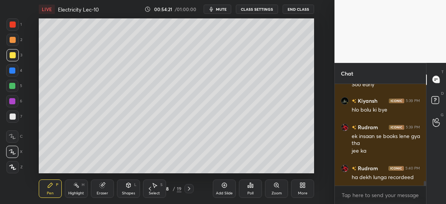
click at [189, 188] on icon at bounding box center [189, 189] width 2 height 4
click at [190, 189] on icon at bounding box center [189, 189] width 6 height 6
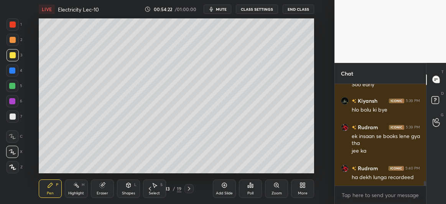
click at [190, 189] on icon at bounding box center [189, 189] width 6 height 6
click at [191, 190] on icon at bounding box center [189, 189] width 6 height 6
click at [190, 190] on icon at bounding box center [189, 189] width 6 height 6
click at [188, 188] on icon at bounding box center [189, 189] width 6 height 6
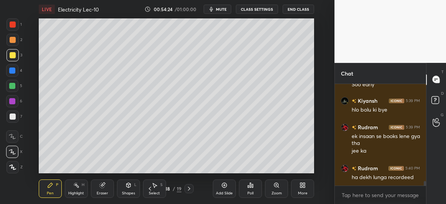
click at [188, 189] on icon at bounding box center [189, 189] width 6 height 6
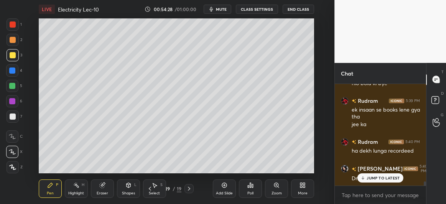
scroll to position [2266, 0]
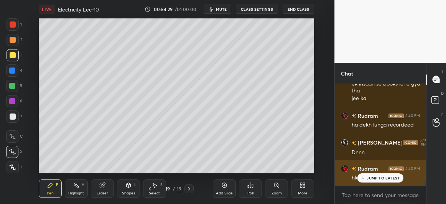
click at [378, 176] on p "JUMP TO LATEST" at bounding box center [383, 178] width 33 height 5
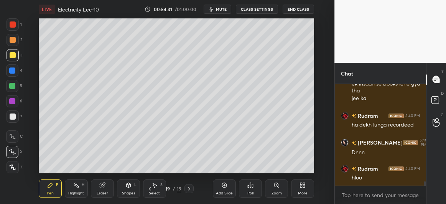
scroll to position [2274, 0]
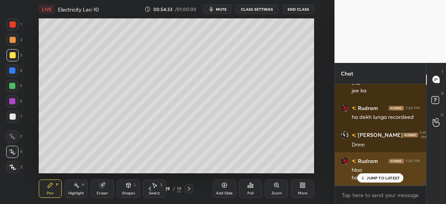
click at [376, 176] on p "JUMP TO LATEST" at bounding box center [383, 178] width 33 height 5
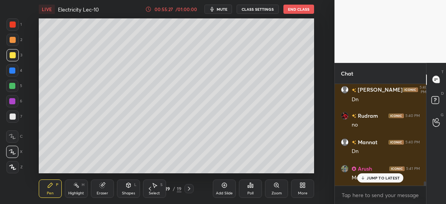
scroll to position [2485, 0]
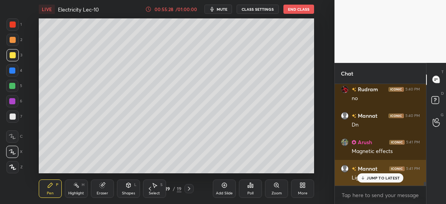
click at [368, 179] on p "JUMP TO LATEST" at bounding box center [383, 178] width 33 height 5
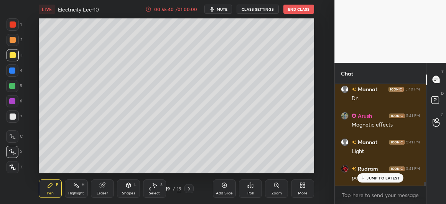
scroll to position [2538, 0]
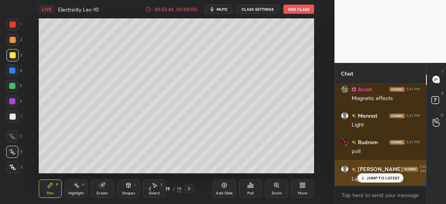
click at [365, 178] on icon at bounding box center [363, 178] width 5 height 5
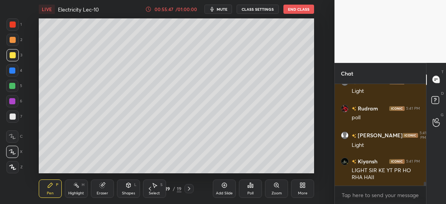
scroll to position [2598, 0]
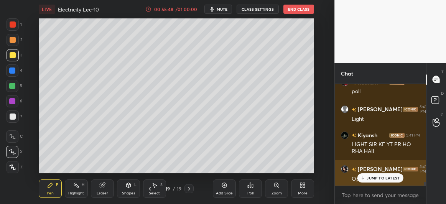
click at [368, 180] on p "JUMP TO LATEST" at bounding box center [383, 178] width 33 height 5
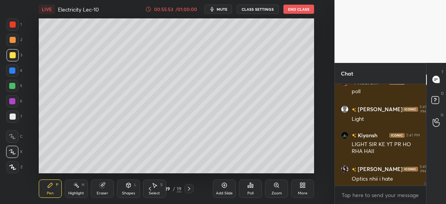
click at [256, 186] on div "Poll" at bounding box center [250, 189] width 23 height 18
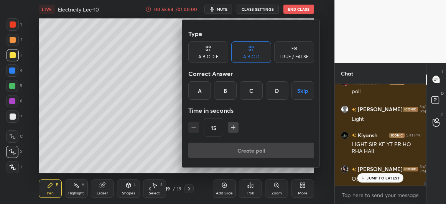
scroll to position [2625, 0]
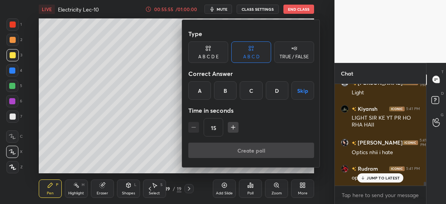
click at [208, 192] on div at bounding box center [223, 102] width 446 height 204
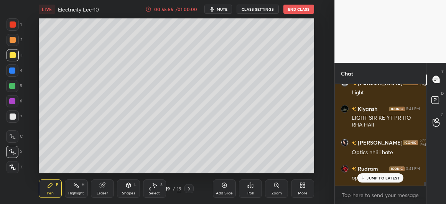
scroll to position [2651, 0]
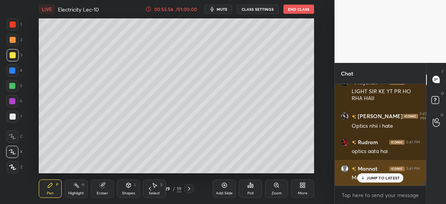
click at [375, 176] on p "JUMP TO LATEST" at bounding box center [383, 178] width 33 height 5
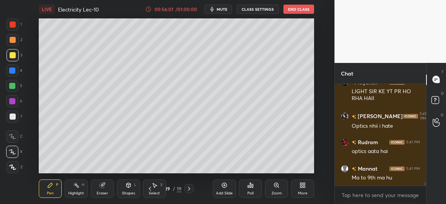
click at [254, 188] on div "Poll" at bounding box center [250, 189] width 23 height 18
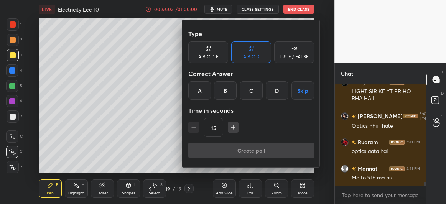
click at [252, 89] on div "C" at bounding box center [251, 90] width 23 height 18
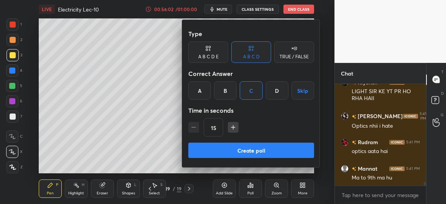
click at [243, 152] on button "Create poll" at bounding box center [251, 150] width 126 height 15
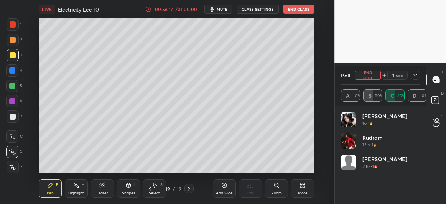
scroll to position [2778, 0]
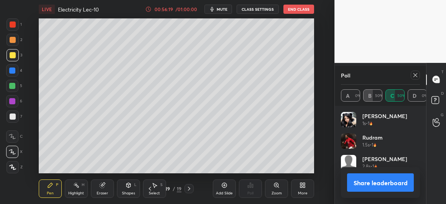
click at [414, 74] on icon at bounding box center [415, 75] width 6 height 6
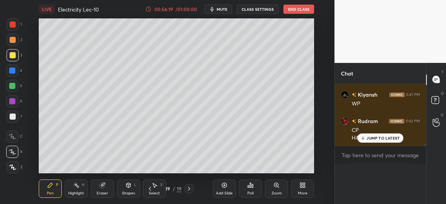
scroll to position [94, 89]
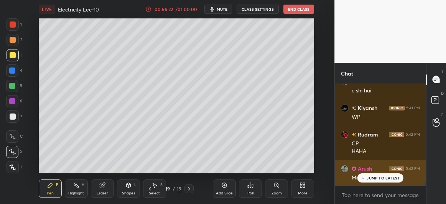
click at [385, 178] on p "JUMP TO LATEST" at bounding box center [383, 178] width 33 height 5
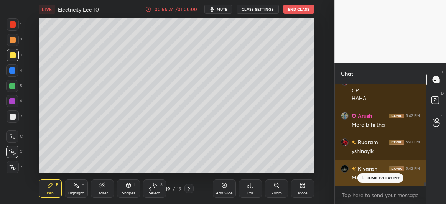
click at [379, 175] on div "JUMP TO LATEST" at bounding box center [381, 177] width 46 height 9
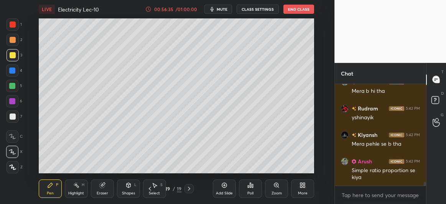
click at [225, 186] on icon at bounding box center [224, 185] width 2 height 2
click at [10, 86] on div at bounding box center [12, 86] width 6 height 6
click at [14, 115] on div at bounding box center [13, 117] width 6 height 6
click at [14, 59] on div at bounding box center [13, 55] width 12 height 12
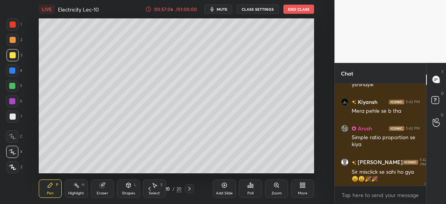
click at [14, 117] on div at bounding box center [13, 117] width 6 height 6
click at [14, 89] on div at bounding box center [12, 86] width 12 height 12
click at [13, 100] on div at bounding box center [12, 101] width 6 height 6
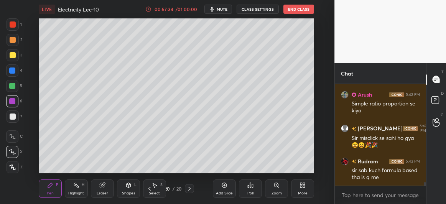
scroll to position [2965, 0]
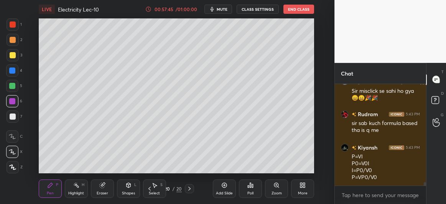
click at [15, 57] on div at bounding box center [13, 55] width 6 height 6
click at [225, 186] on icon at bounding box center [224, 185] width 6 height 6
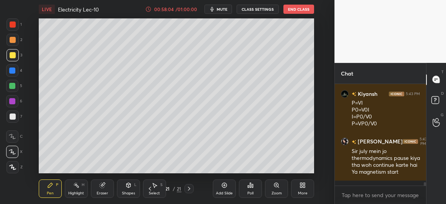
click at [148, 188] on icon at bounding box center [150, 189] width 6 height 6
click at [190, 189] on icon at bounding box center [189, 189] width 6 height 6
click at [15, 117] on div at bounding box center [13, 117] width 6 height 6
click at [15, 71] on div at bounding box center [12, 71] width 6 height 6
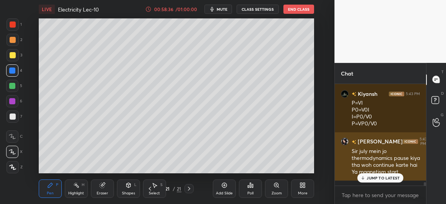
click at [368, 179] on p "JUMP TO LATEST" at bounding box center [383, 178] width 33 height 5
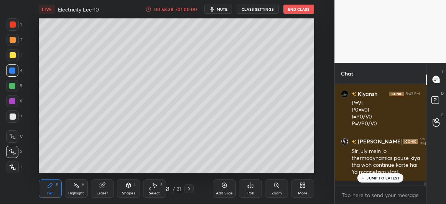
scroll to position [3046, 0]
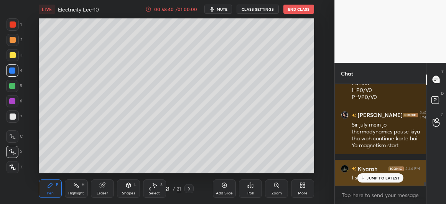
click at [367, 180] on p "JUMP TO LATEST" at bounding box center [383, 178] width 33 height 5
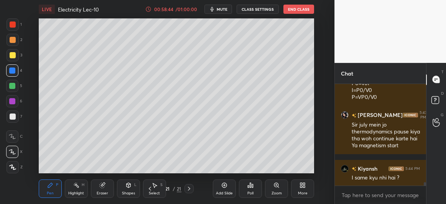
click at [150, 188] on icon at bounding box center [150, 189] width 6 height 6
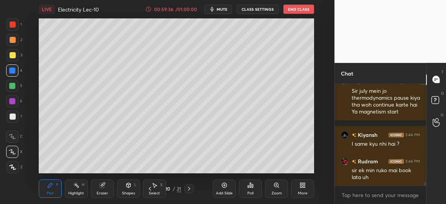
scroll to position [3112, 0]
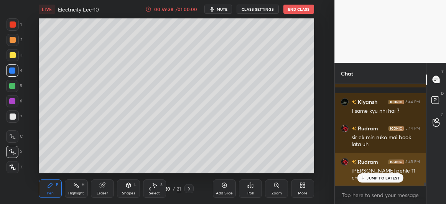
click at [371, 180] on p "JUMP TO LATEST" at bounding box center [383, 178] width 33 height 5
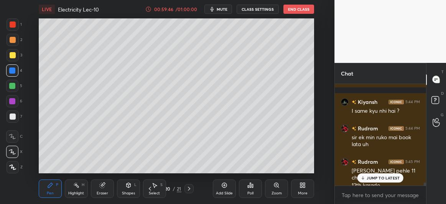
scroll to position [3120, 0]
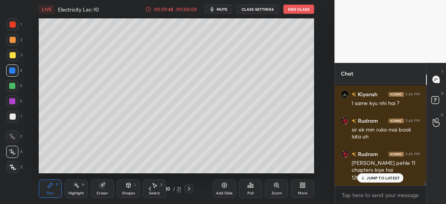
click at [373, 183] on div "Rudram 5:45 PM sir humne pehle 11 chapters kiye hai 12th karado" at bounding box center [380, 165] width 91 height 41
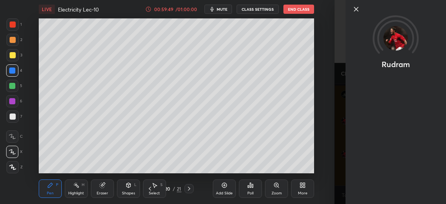
click at [354, 8] on icon at bounding box center [356, 9] width 9 height 9
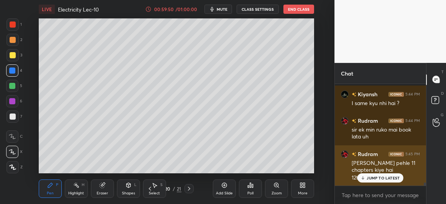
click at [387, 173] on div "[PERSON_NAME] pehle 11 chapters kiye hai" at bounding box center [386, 167] width 68 height 15
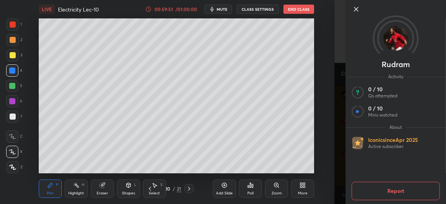
click at [355, 12] on icon at bounding box center [356, 9] width 9 height 9
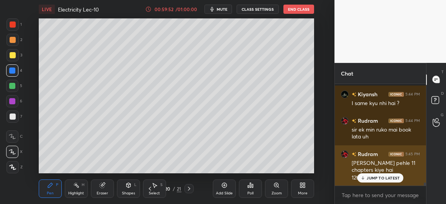
click at [371, 173] on div "[PERSON_NAME] pehle 11 chapters kiye hai" at bounding box center [386, 167] width 68 height 15
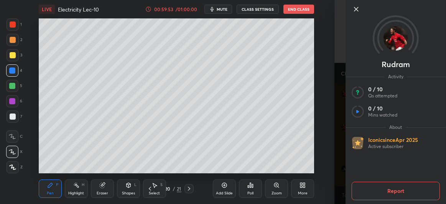
click at [355, 7] on icon at bounding box center [357, 9] width 4 height 4
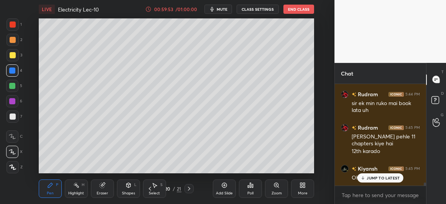
scroll to position [3180, 0]
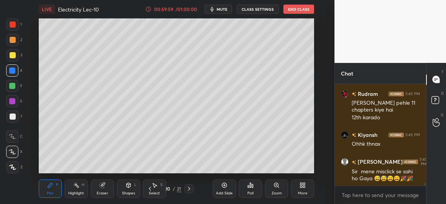
click at [189, 194] on div "Pen P Highlight H Eraser Shapes L Select S 20 / 21 Add Slide Poll Zoom More" at bounding box center [176, 188] width 275 height 31
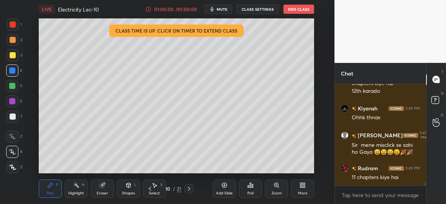
click at [189, 187] on icon at bounding box center [189, 189] width 6 height 6
click at [225, 186] on icon at bounding box center [224, 185] width 6 height 6
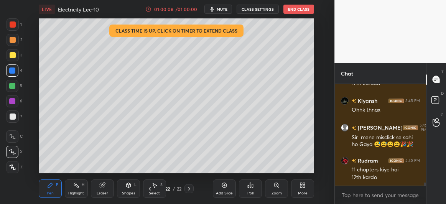
click at [13, 87] on div at bounding box center [12, 86] width 6 height 6
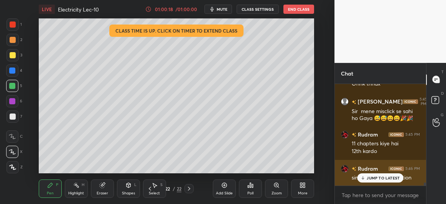
click at [373, 177] on p "JUMP TO LATEST" at bounding box center [383, 178] width 33 height 5
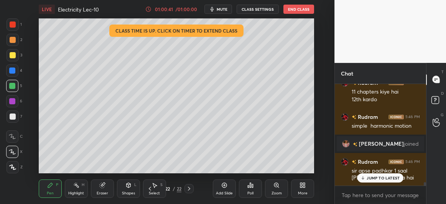
scroll to position [2983, 0]
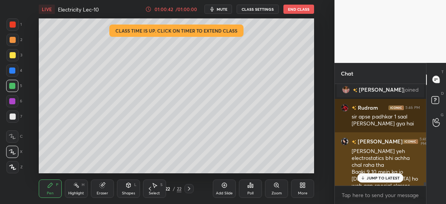
click at [373, 180] on p "JUMP TO LATEST" at bounding box center [383, 178] width 33 height 5
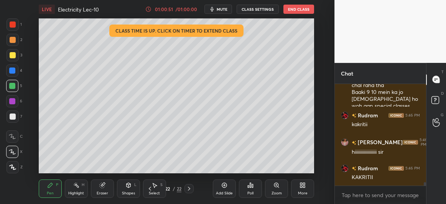
scroll to position [3071, 0]
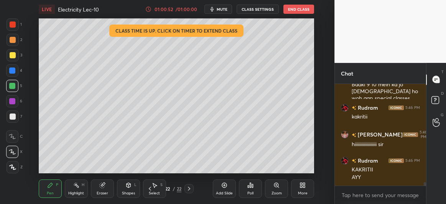
click at [12, 118] on div at bounding box center [13, 117] width 6 height 6
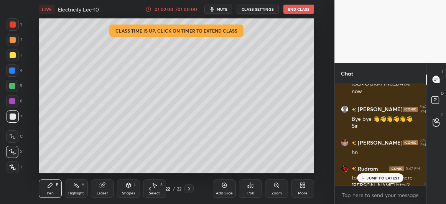
scroll to position [3412, 0]
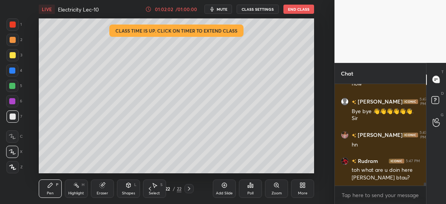
click at [9, 61] on div at bounding box center [13, 55] width 12 height 12
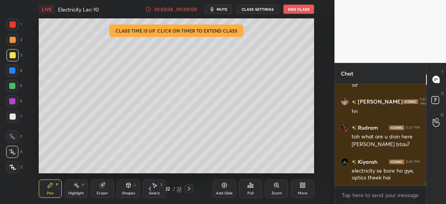
scroll to position [3472, 0]
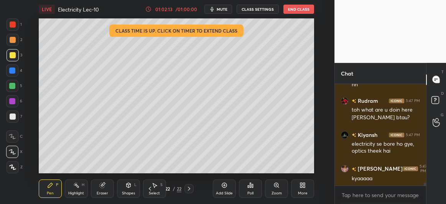
click at [11, 40] on div at bounding box center [13, 40] width 6 height 6
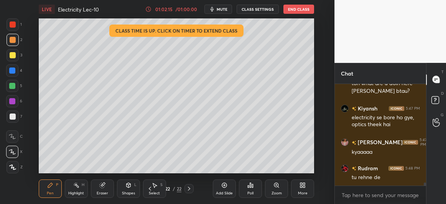
click at [8, 116] on div at bounding box center [13, 116] width 12 height 12
click at [14, 84] on div at bounding box center [12, 86] width 6 height 6
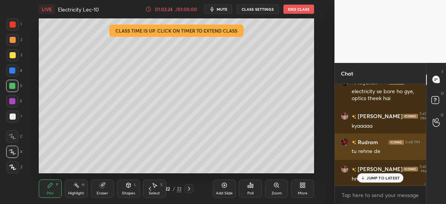
click at [369, 177] on p "JUMP TO LATEST" at bounding box center [383, 178] width 33 height 5
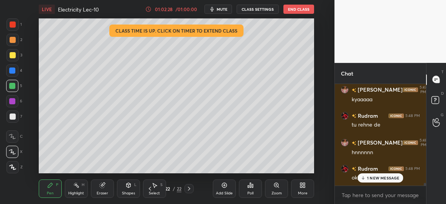
scroll to position [3577, 0]
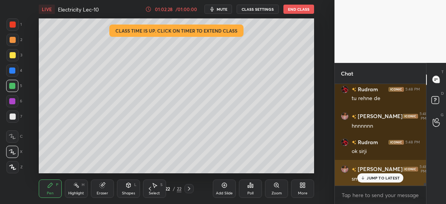
click at [367, 176] on div "JUMP TO LATEST" at bounding box center [381, 177] width 46 height 9
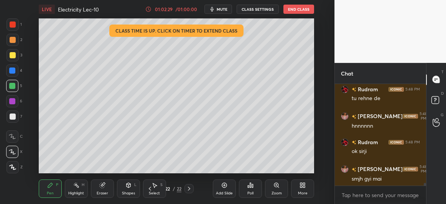
click at [225, 186] on icon at bounding box center [224, 185] width 6 height 6
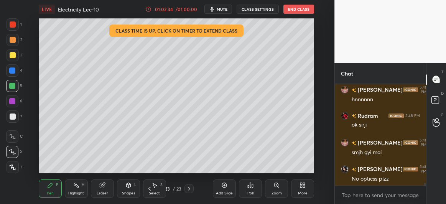
click at [12, 67] on div at bounding box center [12, 70] width 12 height 12
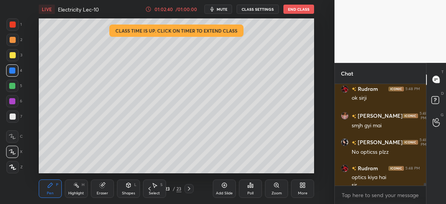
scroll to position [3638, 0]
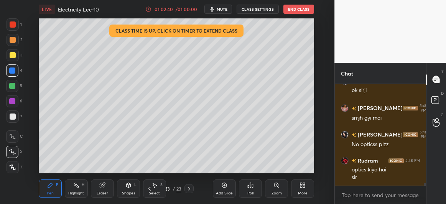
click at [15, 54] on div at bounding box center [13, 55] width 6 height 6
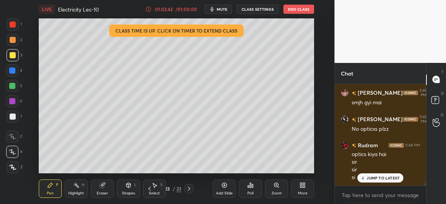
scroll to position [3687, 0]
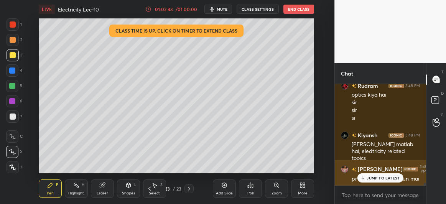
click at [369, 177] on p "JUMP TO LATEST" at bounding box center [383, 178] width 33 height 5
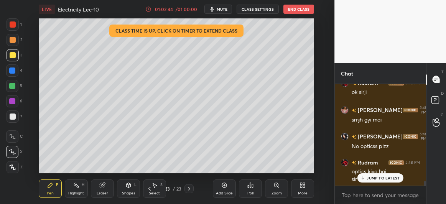
scroll to position [3633, 0]
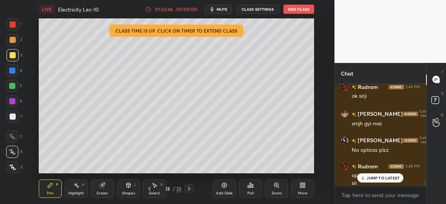
click at [371, 176] on p "JUMP TO LATEST" at bounding box center [383, 178] width 33 height 5
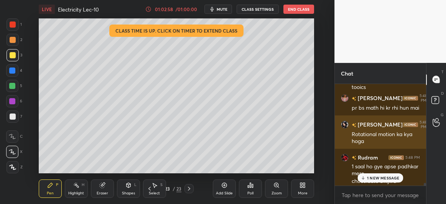
scroll to position [3788, 0]
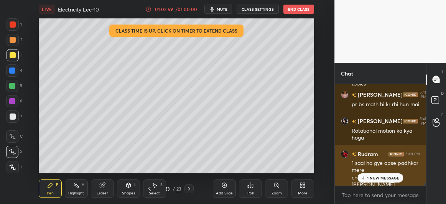
click at [365, 178] on icon at bounding box center [363, 178] width 5 height 5
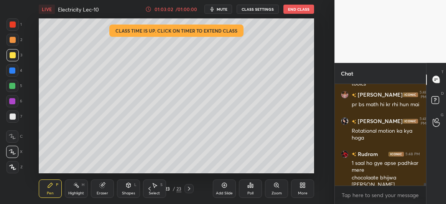
scroll to position [3814, 0]
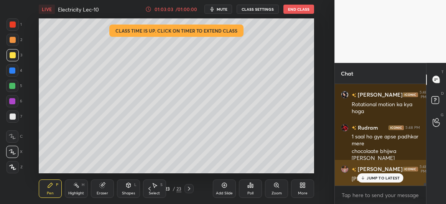
click at [365, 176] on icon at bounding box center [363, 178] width 5 height 5
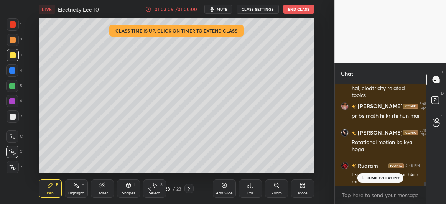
scroll to position [3772, 0]
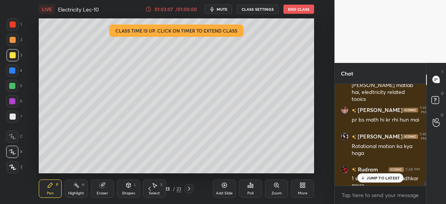
click at [369, 178] on p "JUMP TO LATEST" at bounding box center [383, 178] width 33 height 5
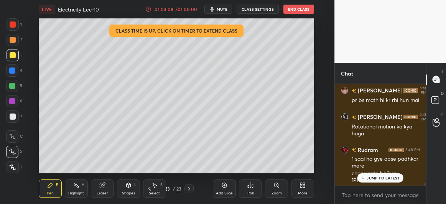
scroll to position [3814, 0]
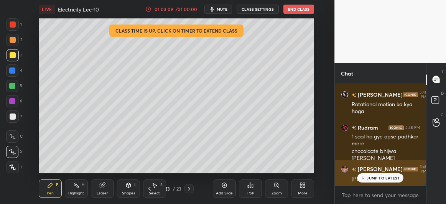
click at [368, 177] on p "JUMP TO LATEST" at bounding box center [383, 178] width 33 height 5
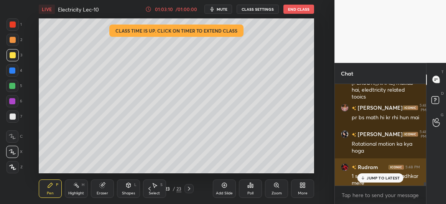
scroll to position [3770, 0]
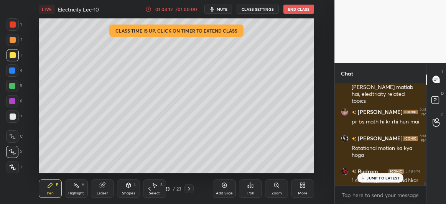
click at [369, 178] on p "JUMP TO LATEST" at bounding box center [383, 178] width 33 height 5
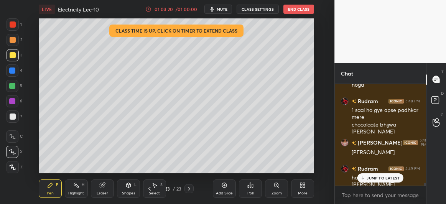
click at [147, 193] on div "Select S" at bounding box center [154, 189] width 23 height 18
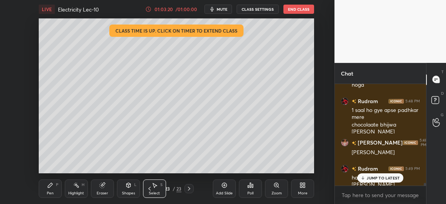
scroll to position [3867, 0]
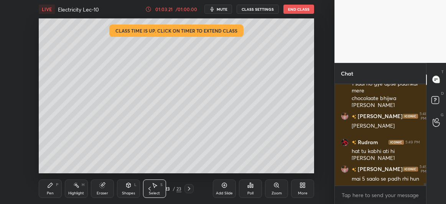
click at [151, 190] on icon at bounding box center [150, 189] width 6 height 6
click at [49, 185] on icon at bounding box center [50, 185] width 6 height 6
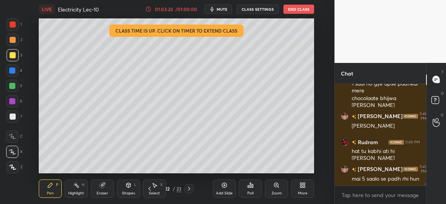
click at [10, 117] on div at bounding box center [13, 117] width 6 height 6
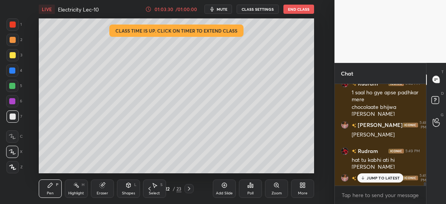
click at [366, 178] on div "JUMP TO LATEST" at bounding box center [381, 177] width 46 height 9
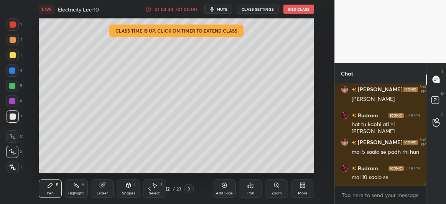
scroll to position [3920, 0]
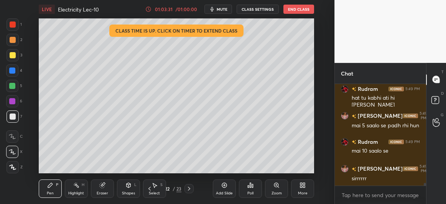
click at [191, 189] on icon at bounding box center [189, 189] width 6 height 6
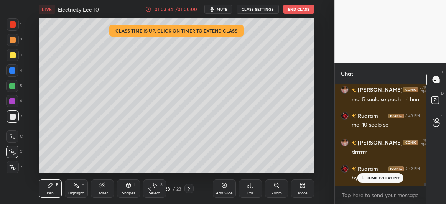
click at [368, 176] on p "JUMP TO LATEST" at bounding box center [383, 178] width 33 height 5
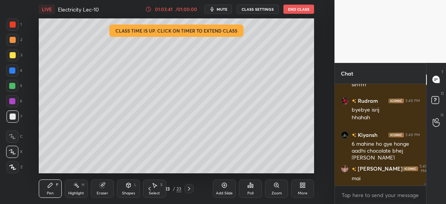
scroll to position [4022, 0]
click at [302, 8] on button "End Class" at bounding box center [299, 9] width 31 height 9
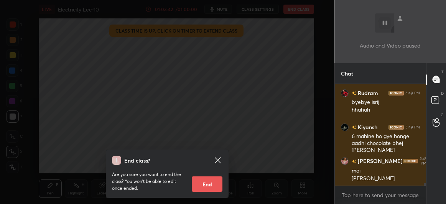
scroll to position [4048, 0]
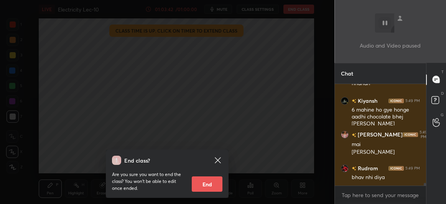
click at [201, 186] on button "End" at bounding box center [207, 183] width 31 height 15
type textarea "x"
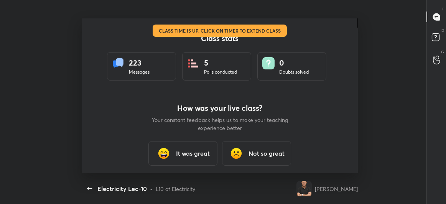
scroll to position [0, 0]
click at [195, 153] on h3 "It was great" at bounding box center [193, 153] width 34 height 9
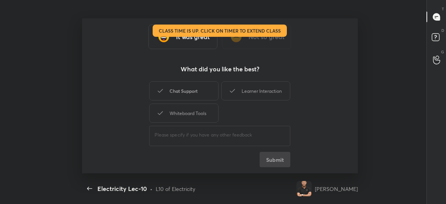
click at [201, 89] on div "Chat Support" at bounding box center [183, 90] width 69 height 19
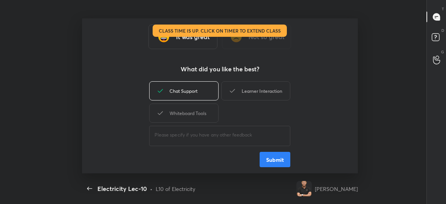
click at [256, 94] on div "Learner Interaction" at bounding box center [255, 90] width 69 height 19
click at [269, 158] on button "Submit" at bounding box center [275, 159] width 31 height 15
